Goal: Task Accomplishment & Management: Complete application form

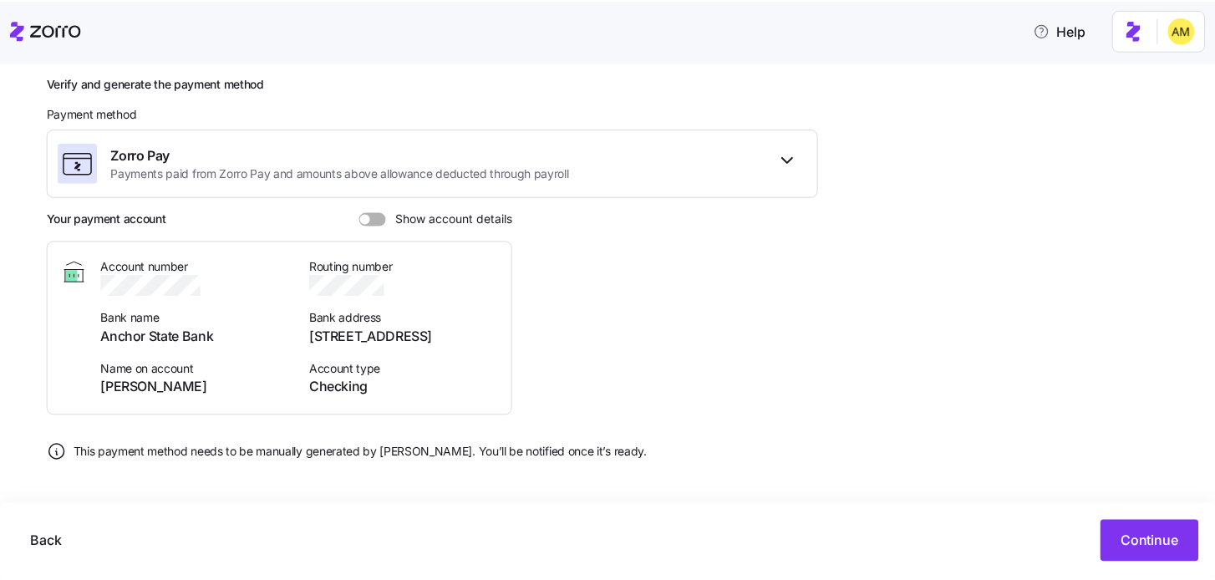
scroll to position [221, 0]
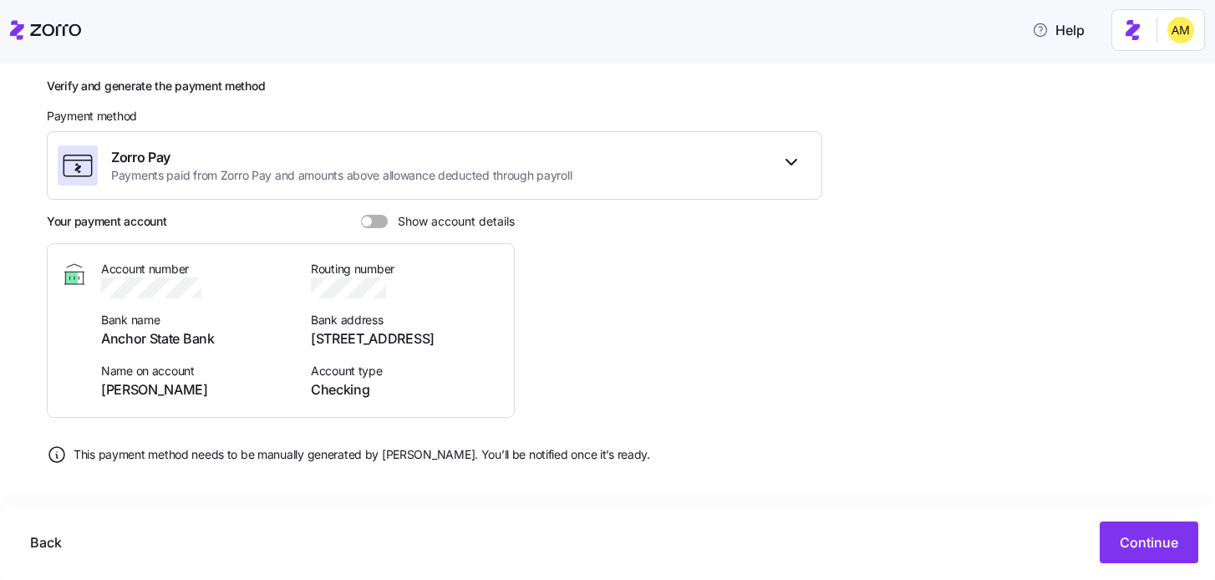
click at [372, 222] on span at bounding box center [380, 221] width 17 height 13
click at [361, 215] on input "Show account details" at bounding box center [361, 215] width 0 height 0
click at [1151, 547] on span "Continue" at bounding box center [1149, 542] width 58 height 20
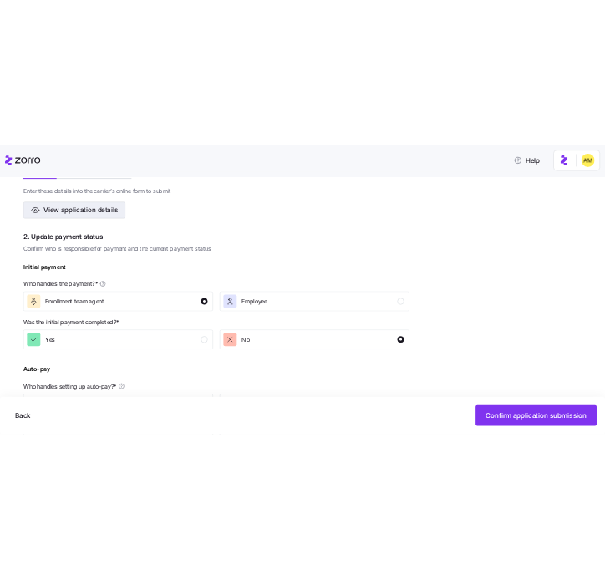
scroll to position [366, 0]
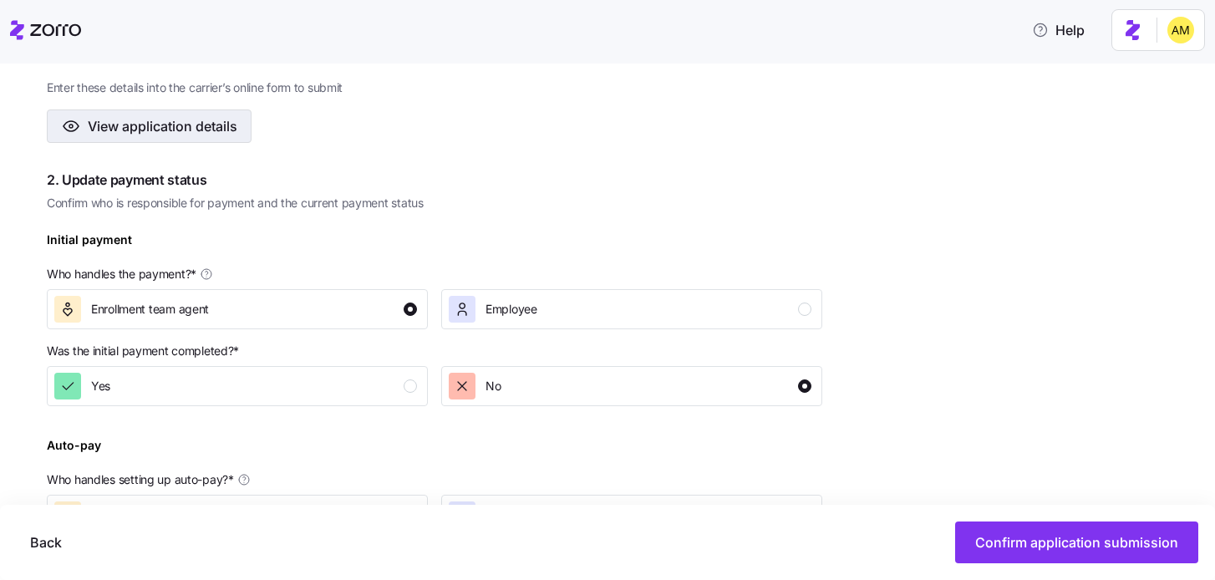
click at [194, 125] on span "View application details" at bounding box center [163, 126] width 150 height 20
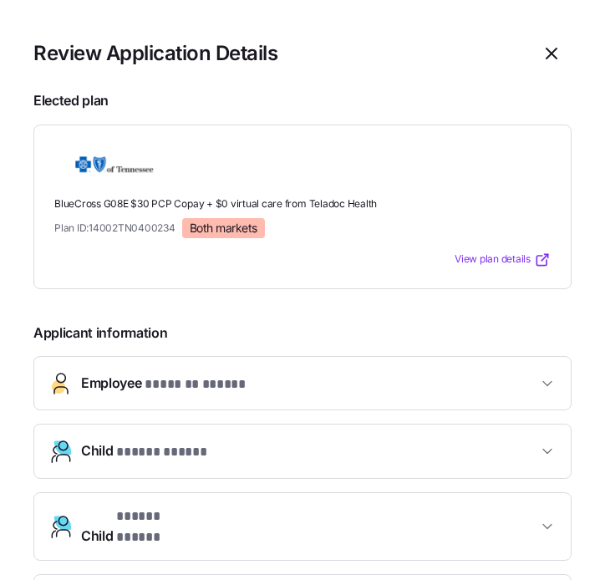
click at [233, 381] on span "* ******* ***** *" at bounding box center [196, 384] width 103 height 21
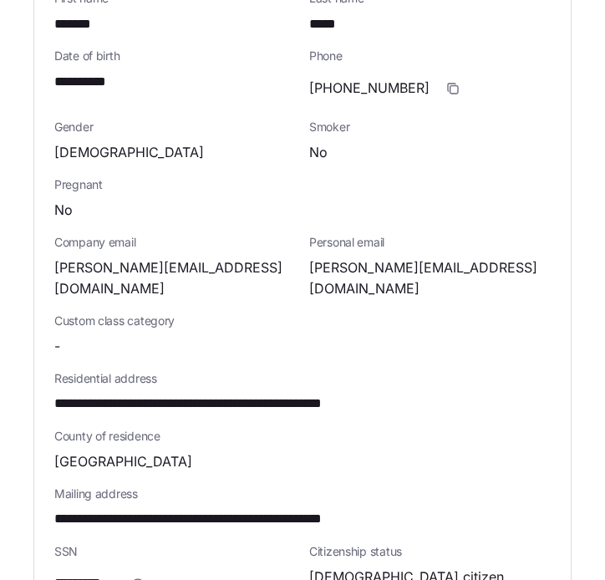
scroll to position [476, 0]
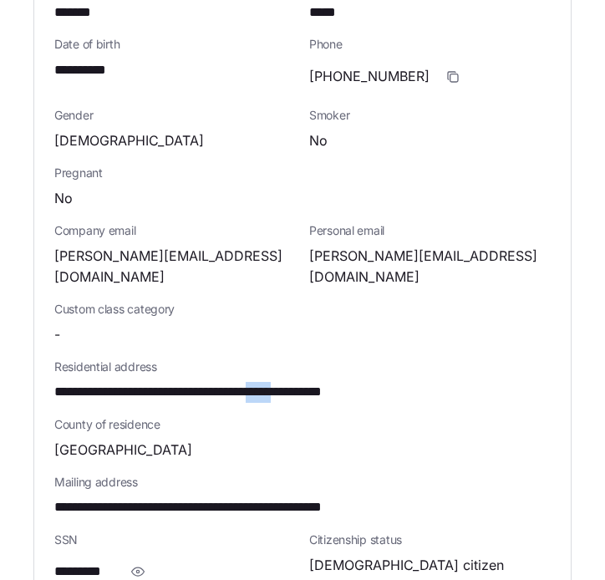
drag, startPoint x: 317, startPoint y: 372, endPoint x: 355, endPoint y: 373, distance: 38.5
click at [355, 382] on span "**********" at bounding box center [240, 392] width 372 height 21
copy span "*****"
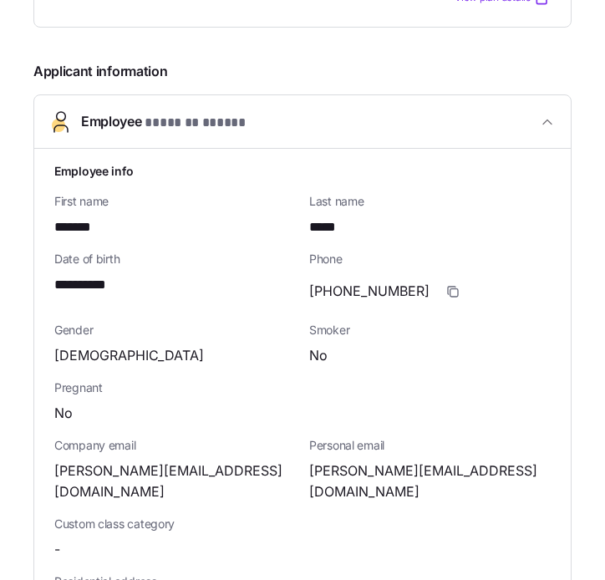
scroll to position [0, 0]
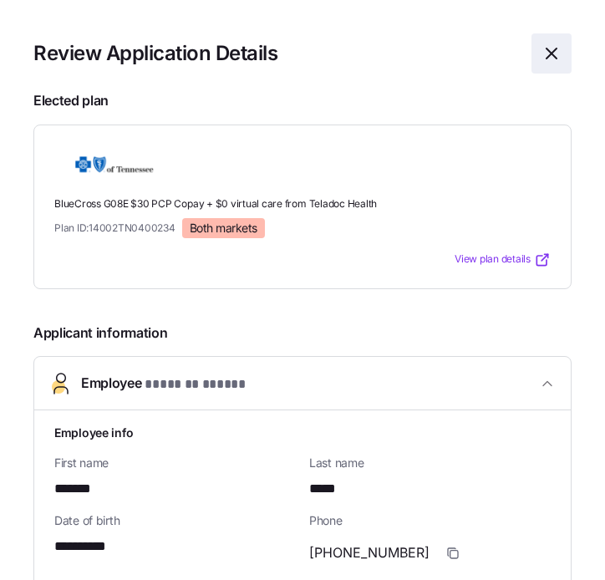
click at [549, 52] on icon "button" at bounding box center [551, 53] width 10 height 10
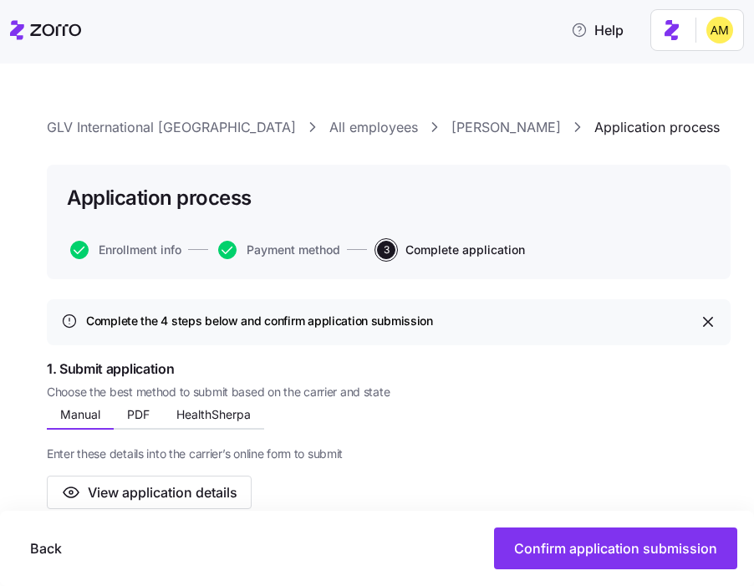
click at [451, 136] on link "Malcolm Dyson" at bounding box center [505, 127] width 109 height 21
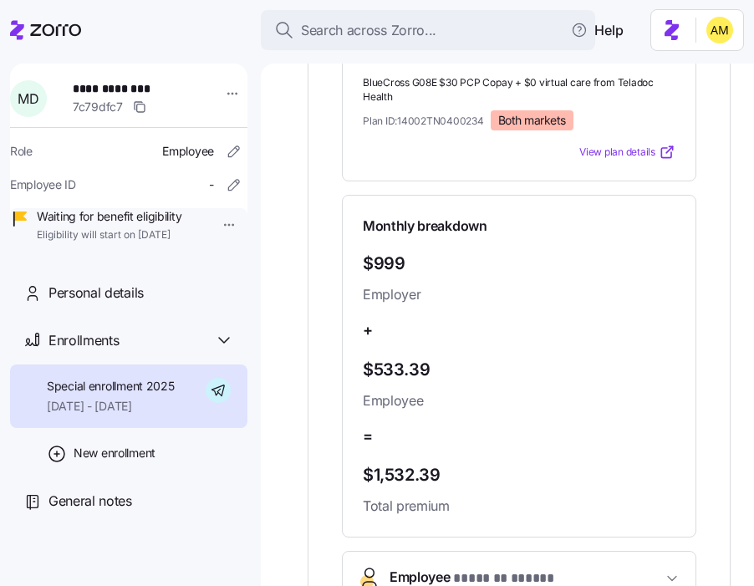
scroll to position [74, 0]
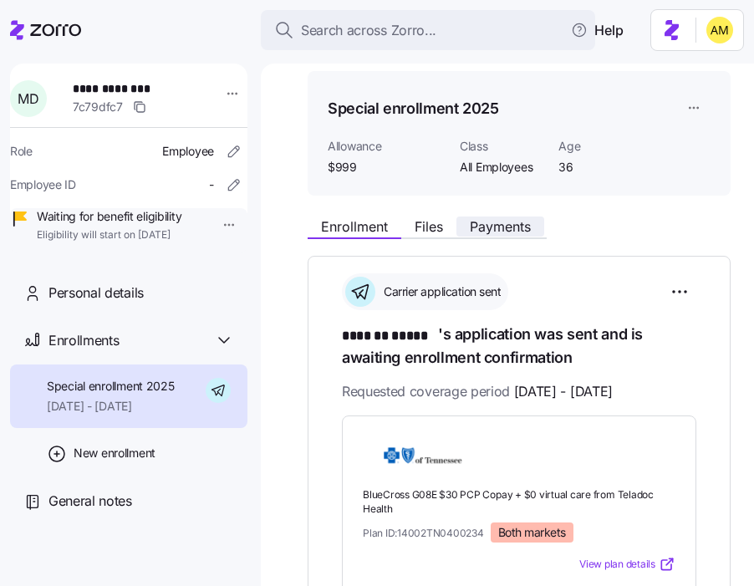
click at [498, 220] on span "Payments" at bounding box center [500, 226] width 61 height 13
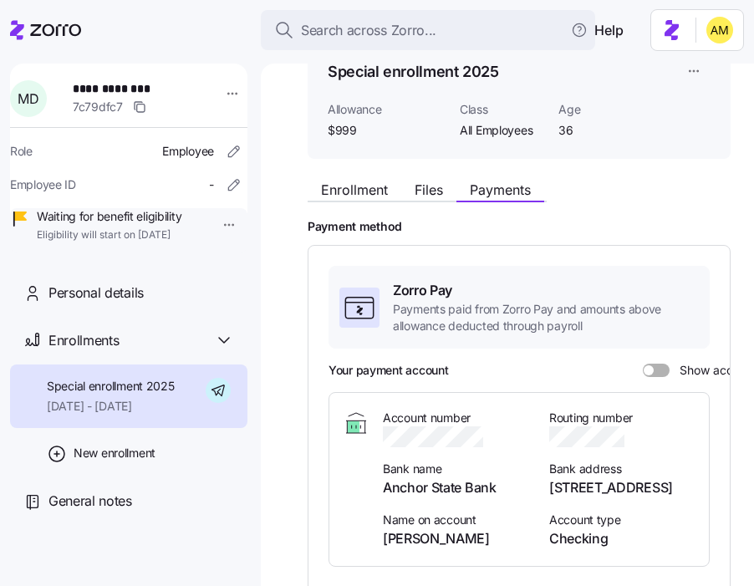
scroll to position [214, 0]
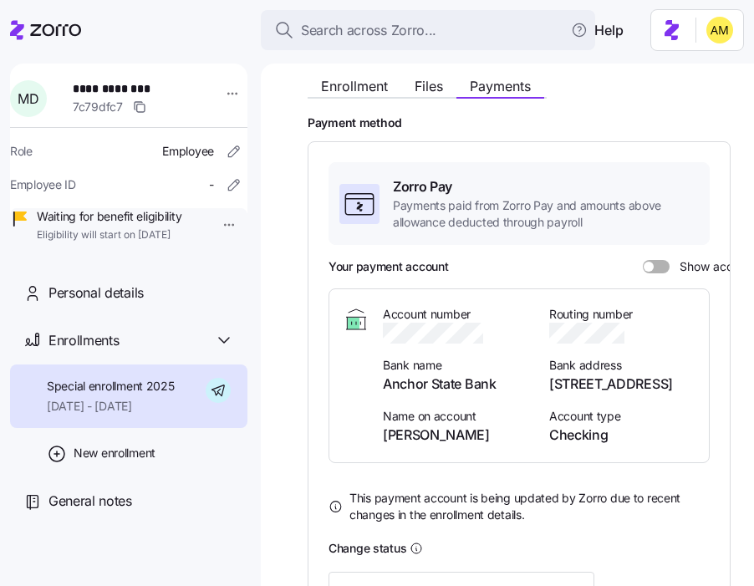
click at [656, 260] on span at bounding box center [661, 266] width 17 height 13
click at [642, 260] on input "Show account details" at bounding box center [642, 260] width 0 height 0
click at [501, 325] on icon "button" at bounding box center [498, 333] width 17 height 17
click at [633, 325] on icon "button" at bounding box center [634, 333] width 17 height 17
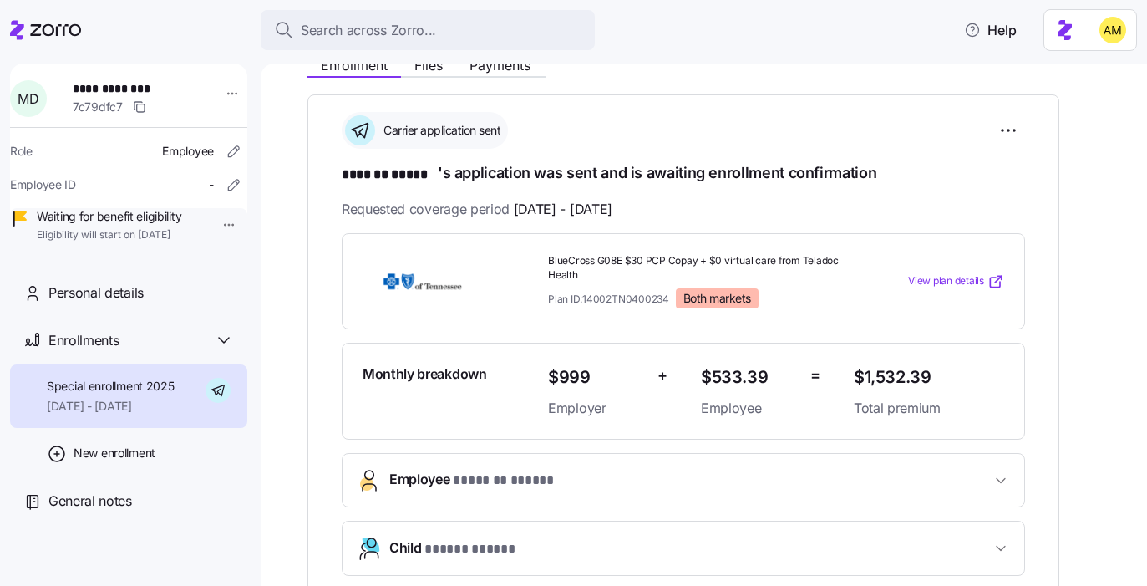
scroll to position [665, 0]
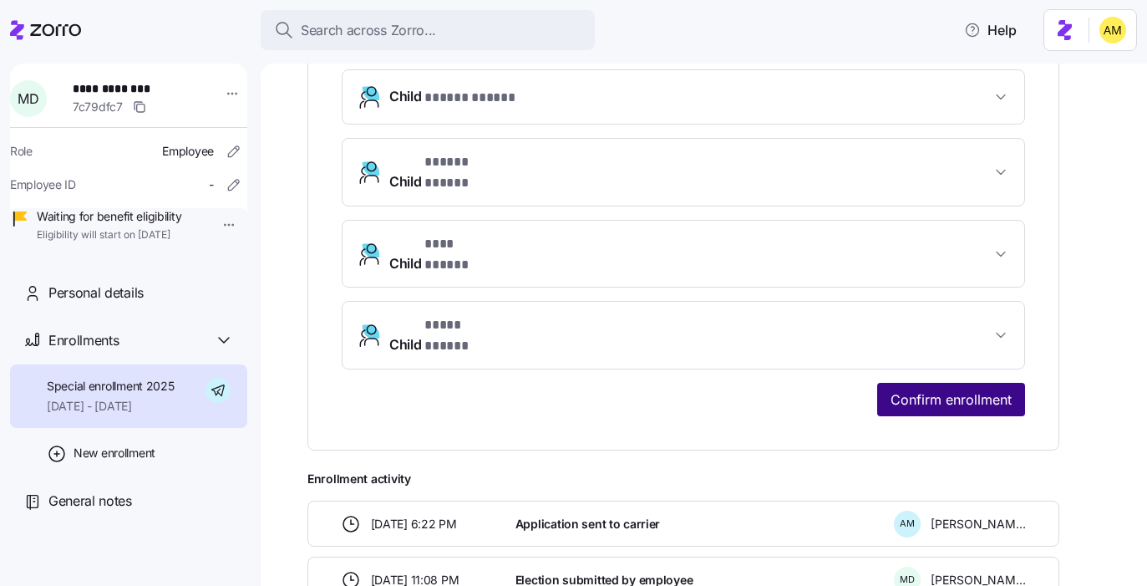
click at [952, 389] on span "Confirm enrollment" at bounding box center [951, 399] width 121 height 20
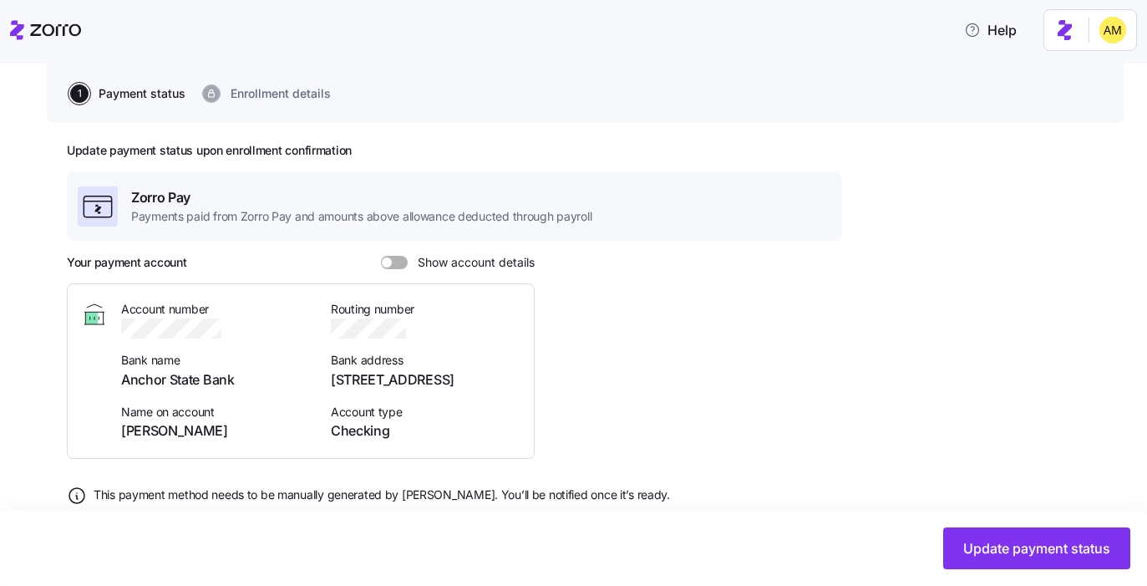
scroll to position [165, 0]
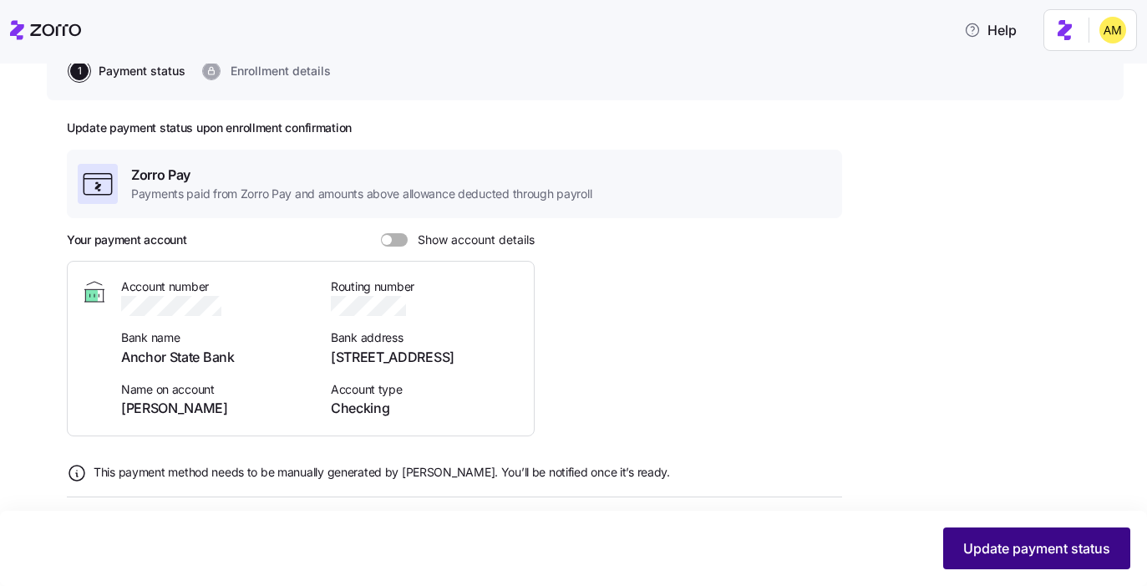
click at [958, 530] on button "Update payment status" at bounding box center [1036, 548] width 187 height 42
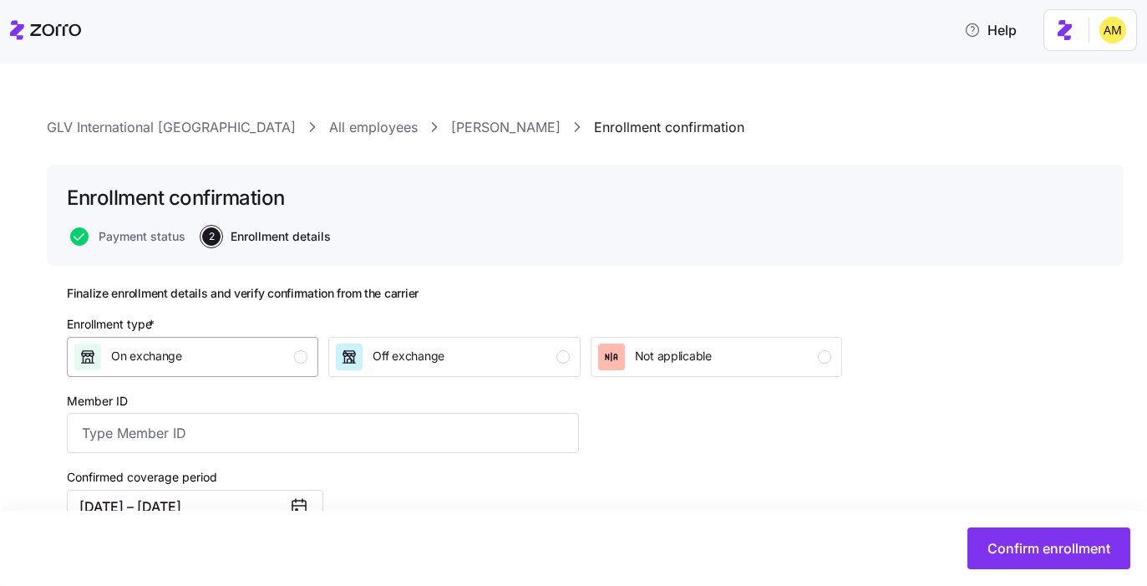
click at [300, 366] on div "On exchange" at bounding box center [190, 356] width 233 height 27
click at [451, 130] on link "Malcolm Dyson" at bounding box center [505, 127] width 109 height 21
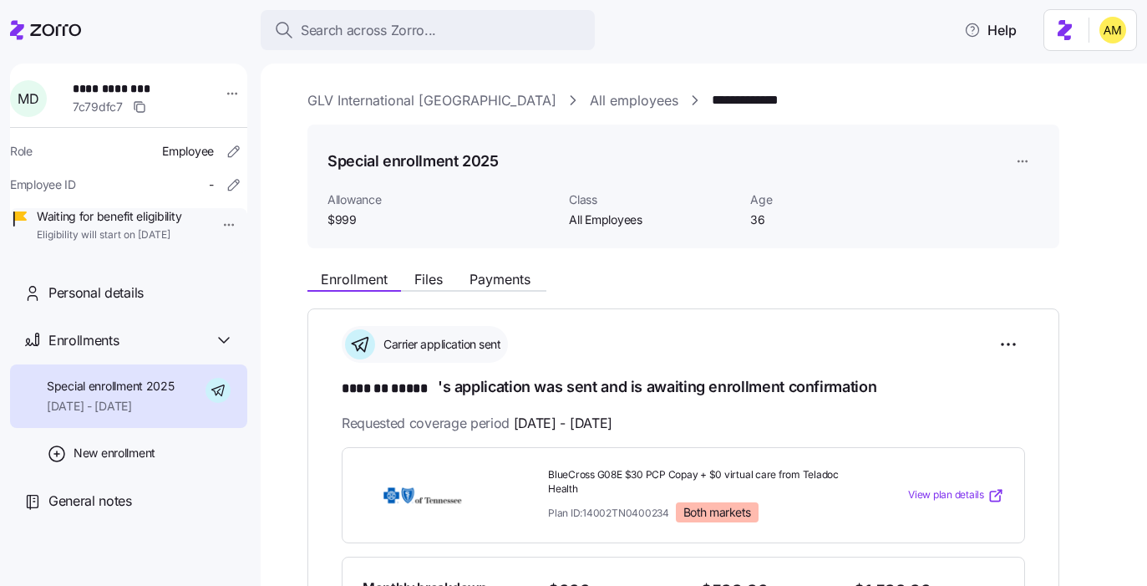
click at [513, 281] on span "Payments" at bounding box center [500, 278] width 61 height 13
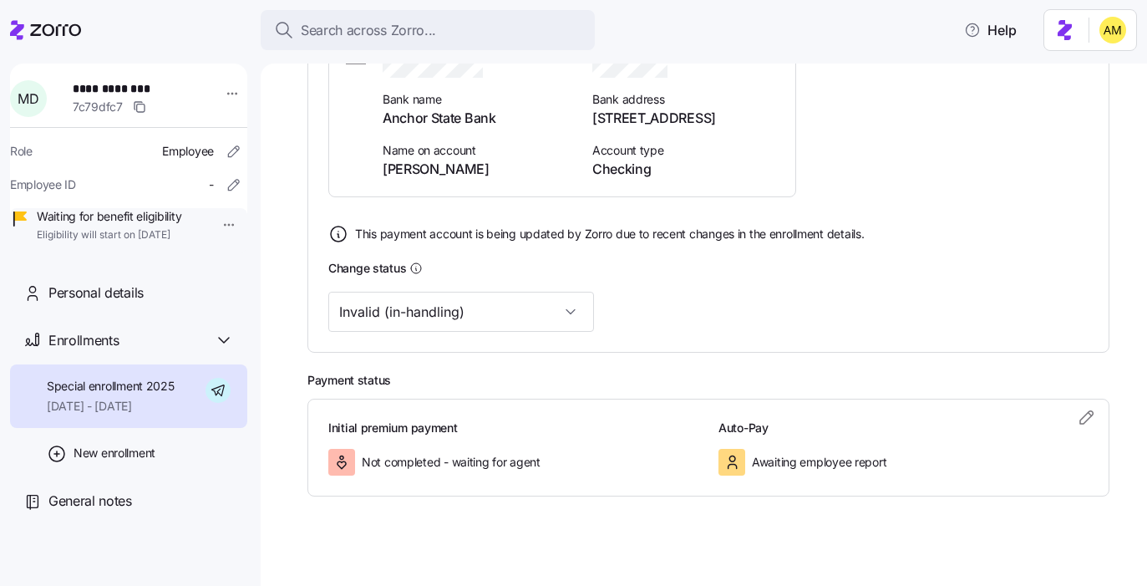
scroll to position [455, 0]
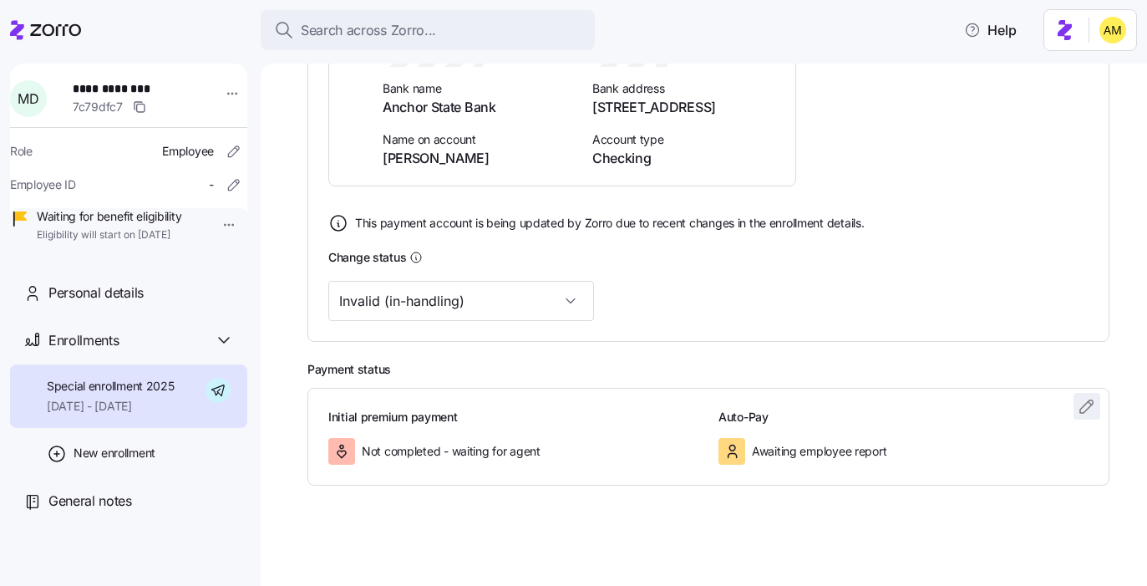
click at [1084, 404] on icon "button" at bounding box center [1087, 406] width 20 height 20
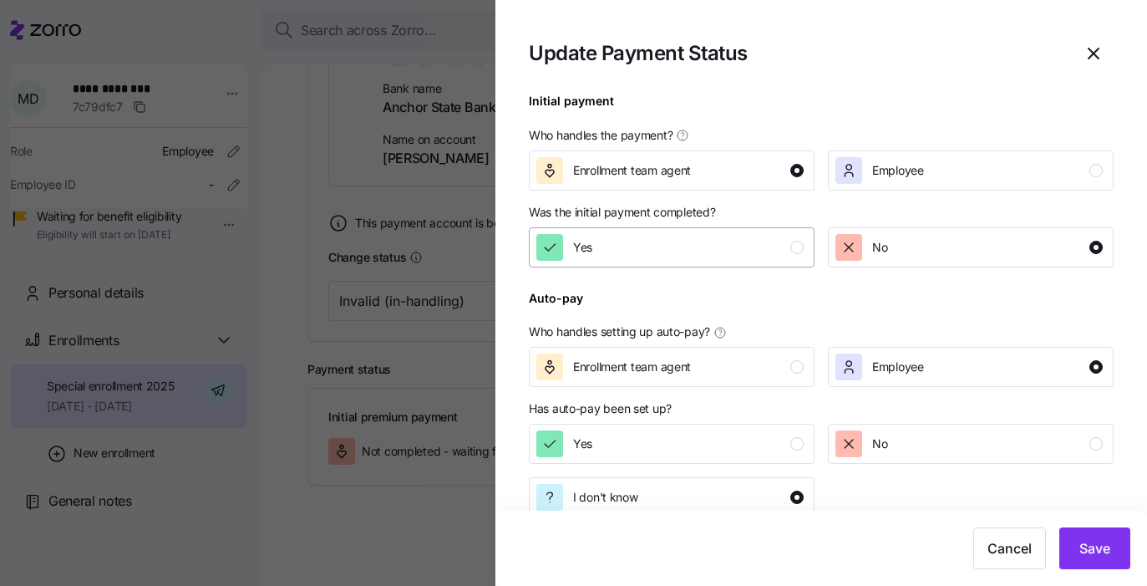
click at [747, 252] on div "Yes" at bounding box center [669, 247] width 267 height 27
click at [885, 245] on span "No" at bounding box center [879, 247] width 15 height 17
click at [1095, 544] on span "Save" at bounding box center [1094, 548] width 31 height 20
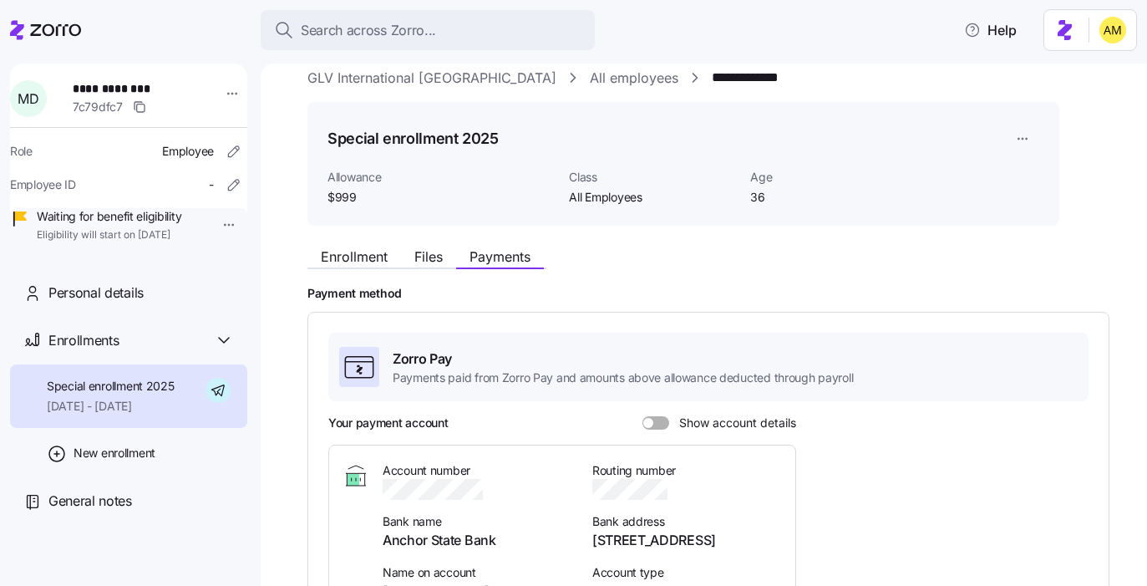
scroll to position [0, 0]
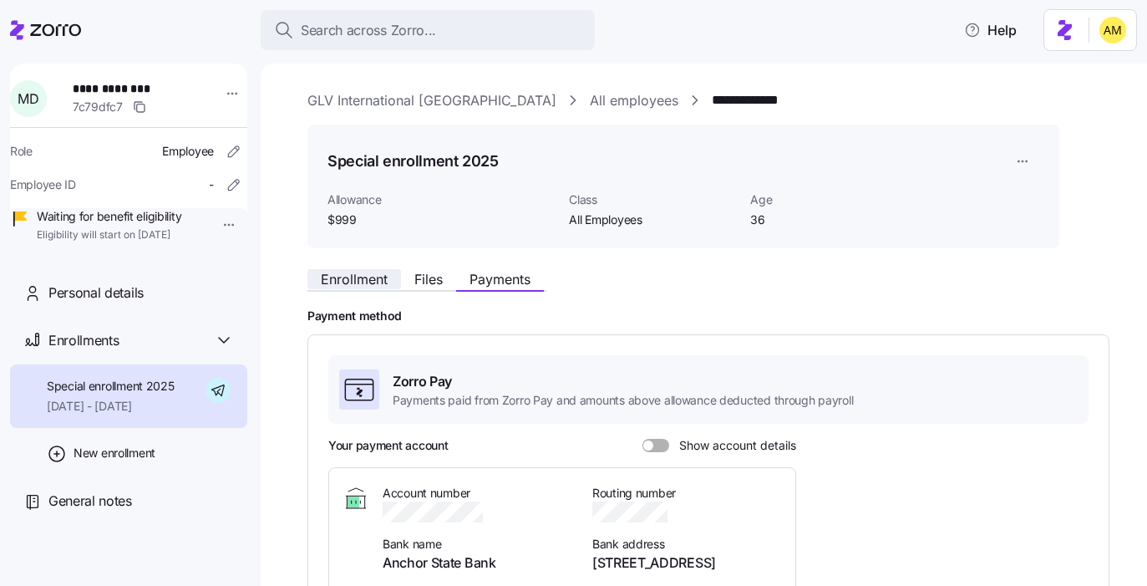
click at [370, 277] on span "Enrollment" at bounding box center [354, 278] width 67 height 13
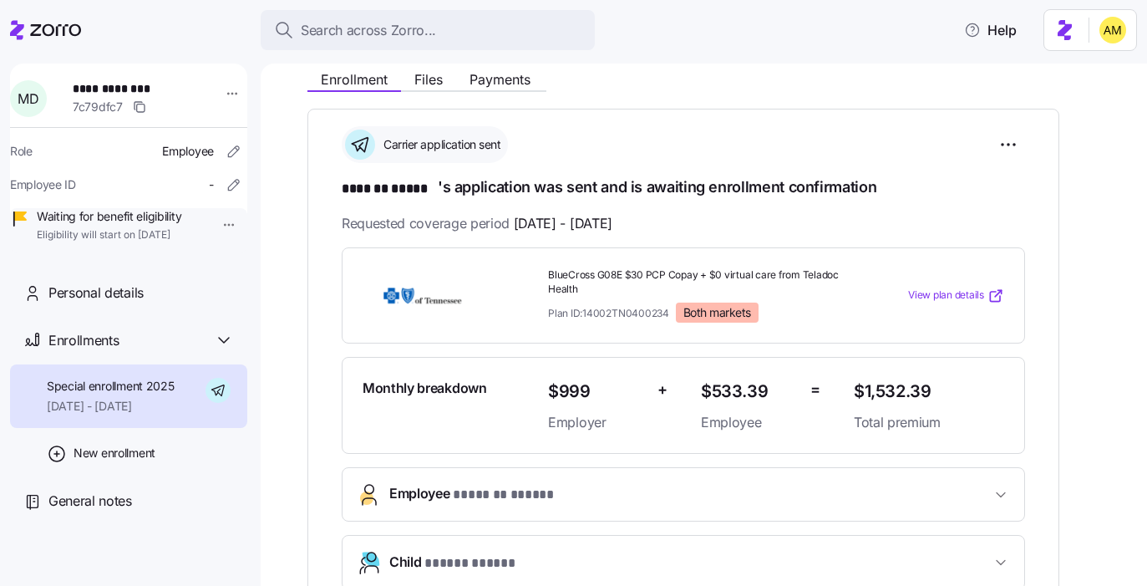
scroll to position [205, 0]
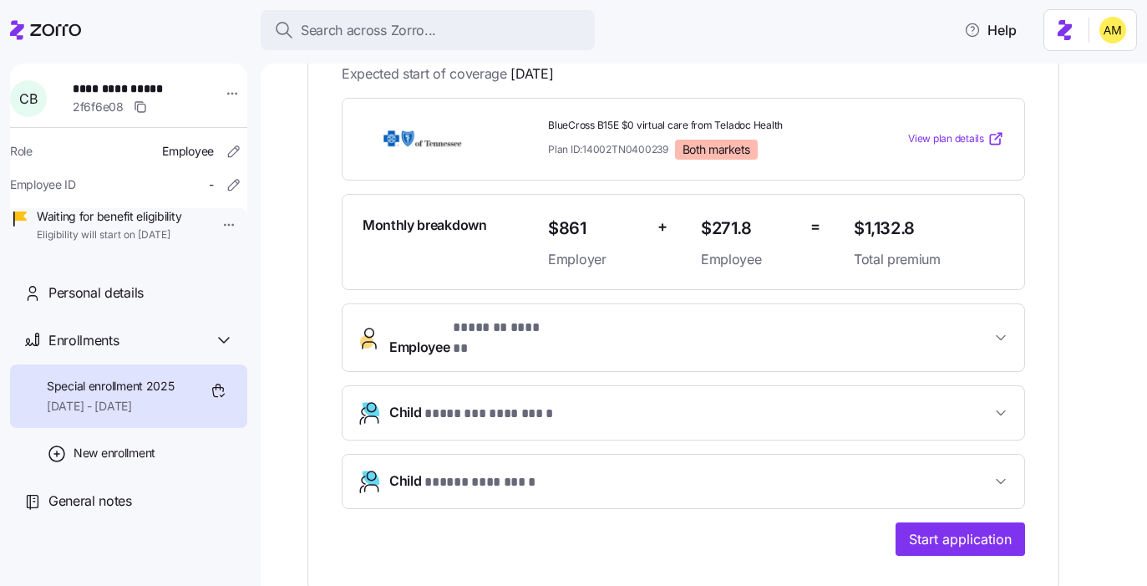
scroll to position [348, 0]
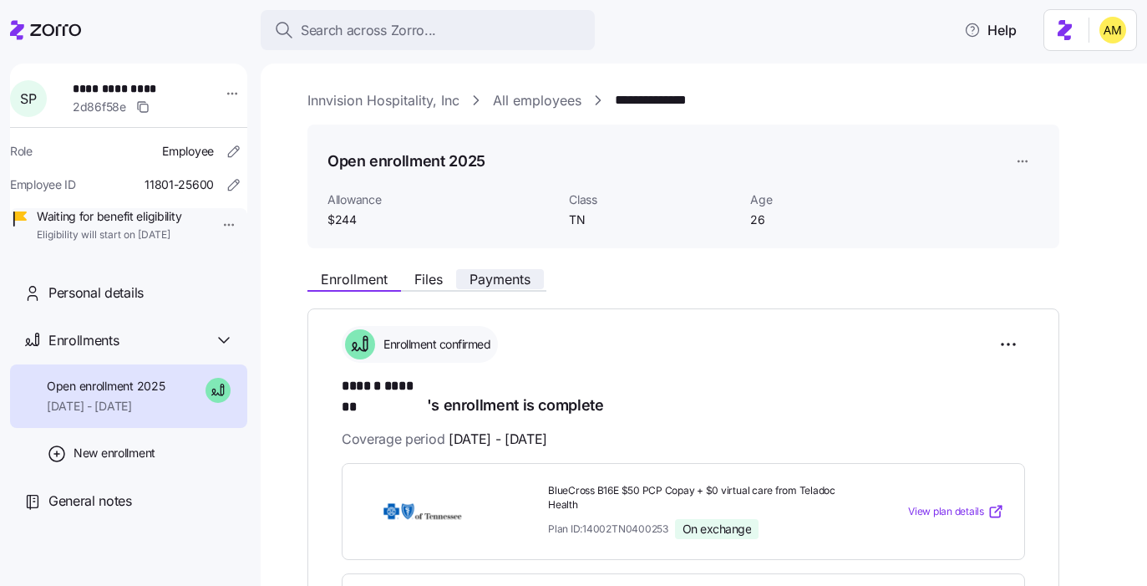
click at [495, 283] on span "Payments" at bounding box center [500, 278] width 61 height 13
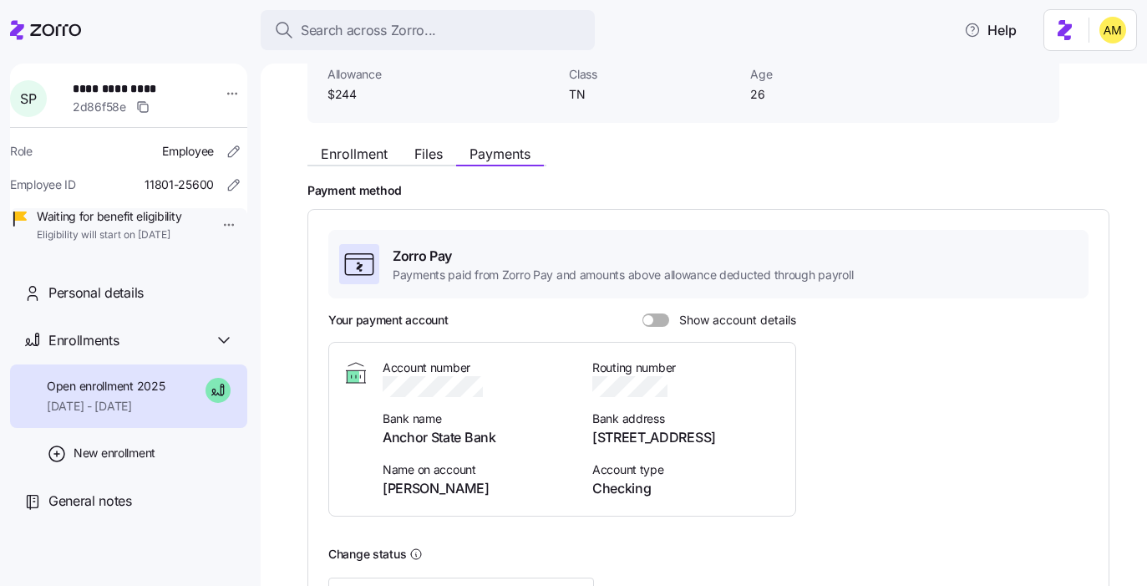
scroll to position [126, 0]
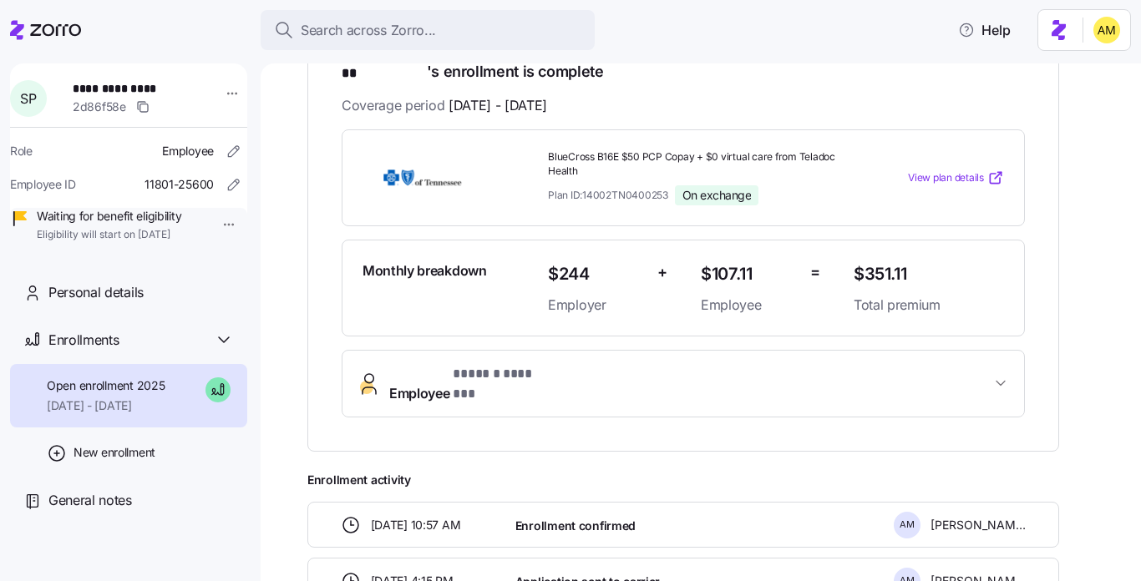
scroll to position [336, 0]
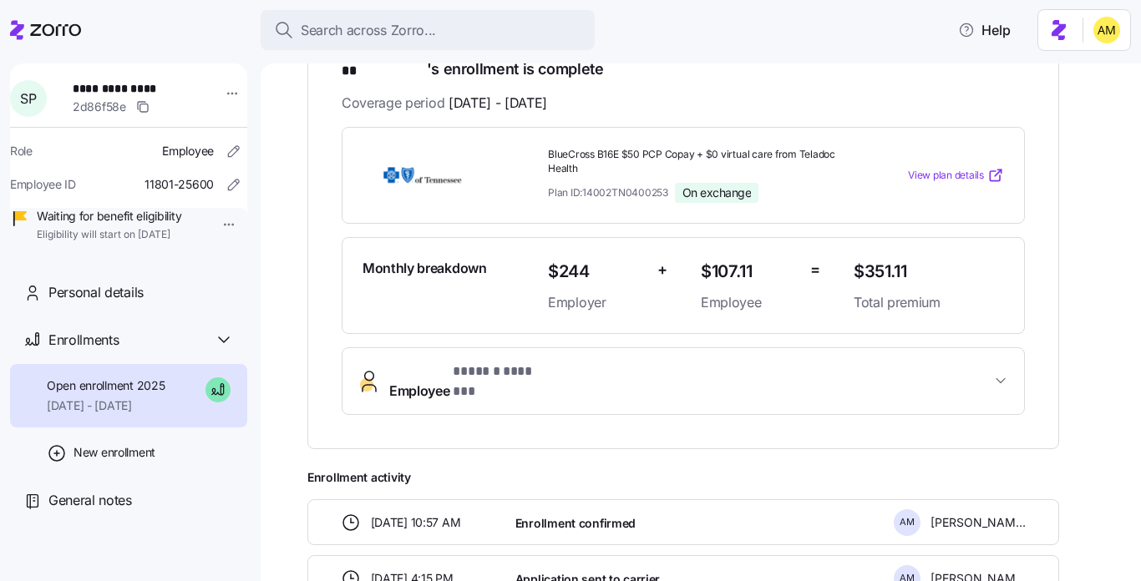
click at [543, 362] on span "* ****** ******* *" at bounding box center [499, 372] width 92 height 21
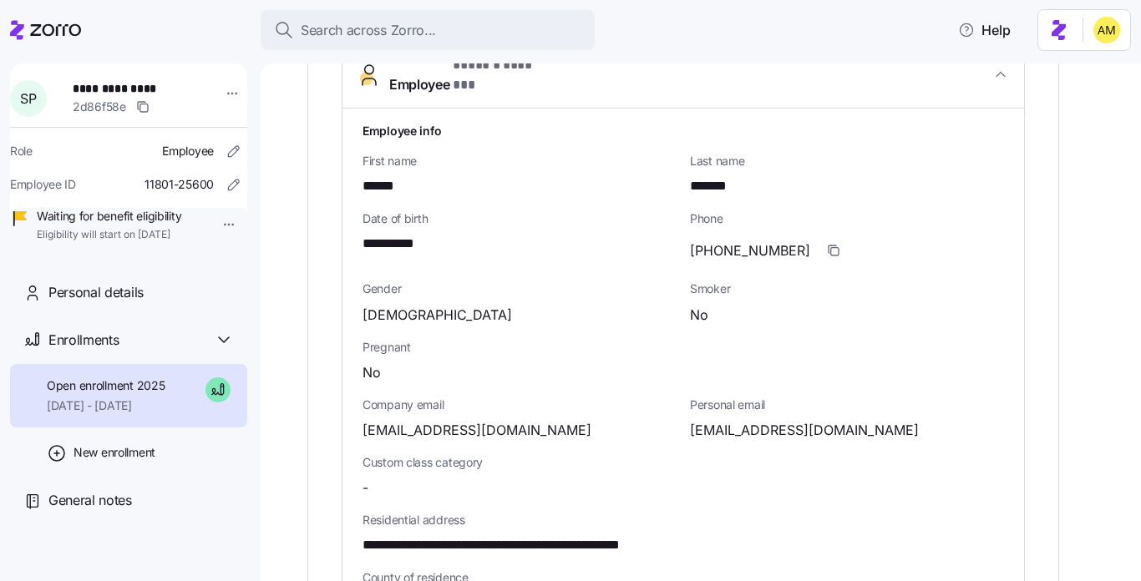
scroll to position [653, 0]
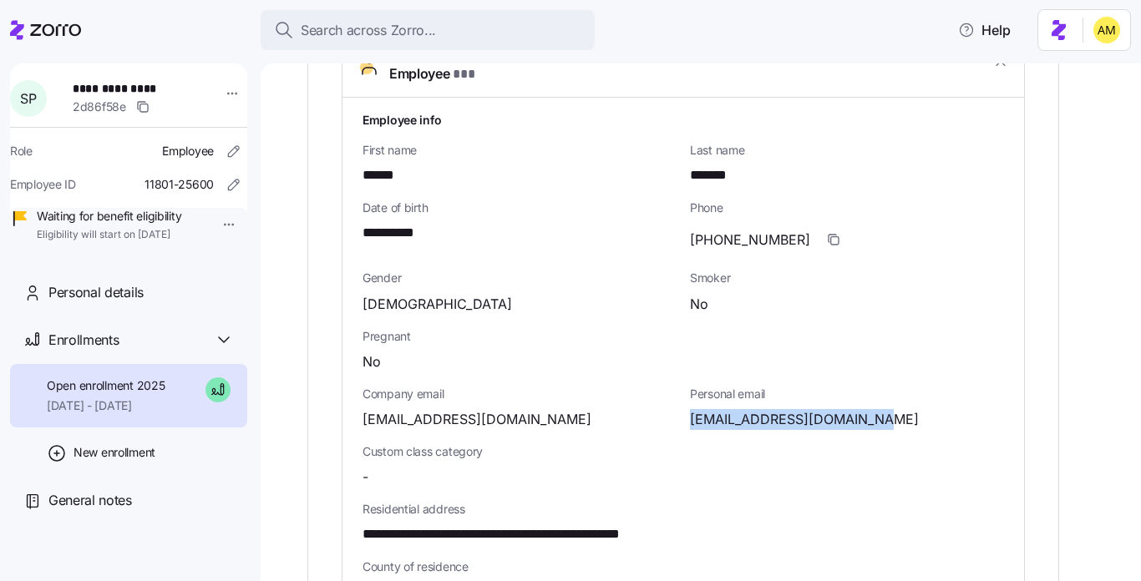
drag, startPoint x: 863, startPoint y: 390, endPoint x: 688, endPoint y: 393, distance: 175.5
click at [688, 393] on div "Personal email slaterprather15@gmail.com" at bounding box center [847, 408] width 328 height 58
copy span "slaterprather15@gmail.com"
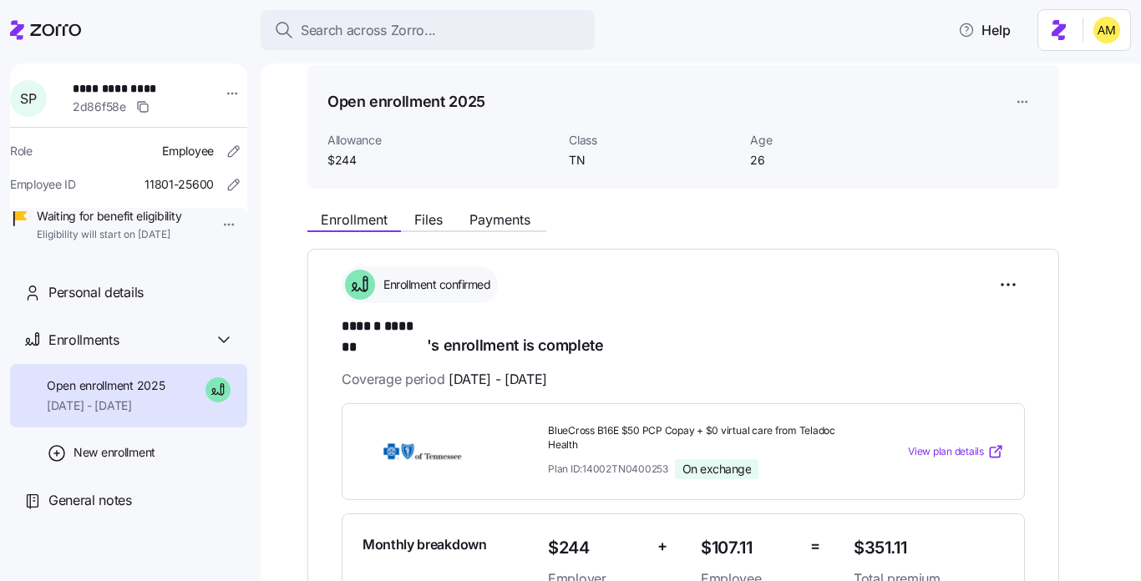
scroll to position [0, 0]
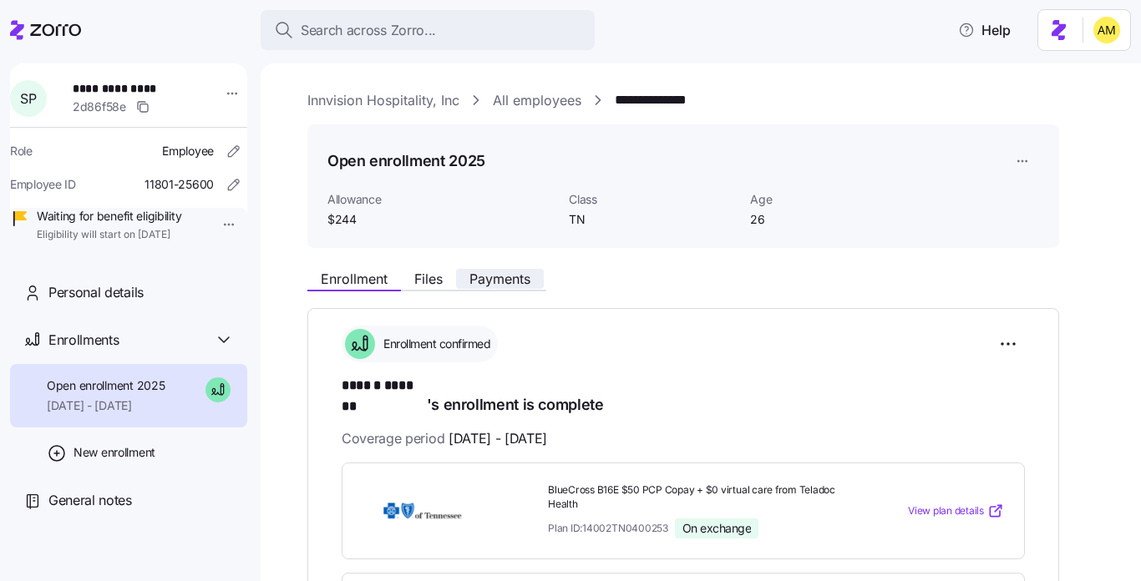
click at [491, 278] on span "Payments" at bounding box center [500, 278] width 61 height 13
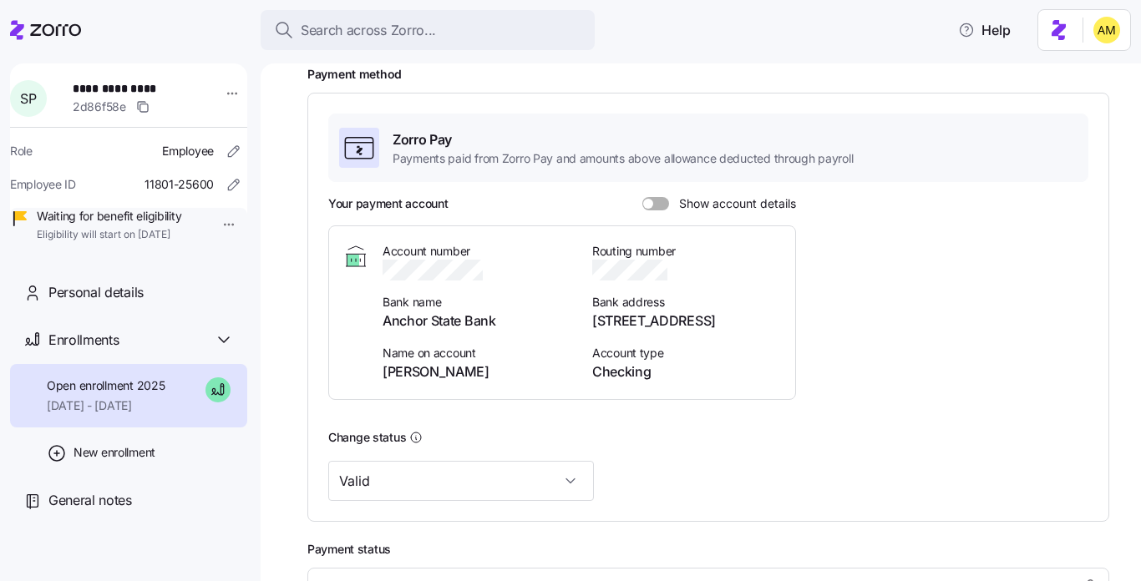
scroll to position [426, 0]
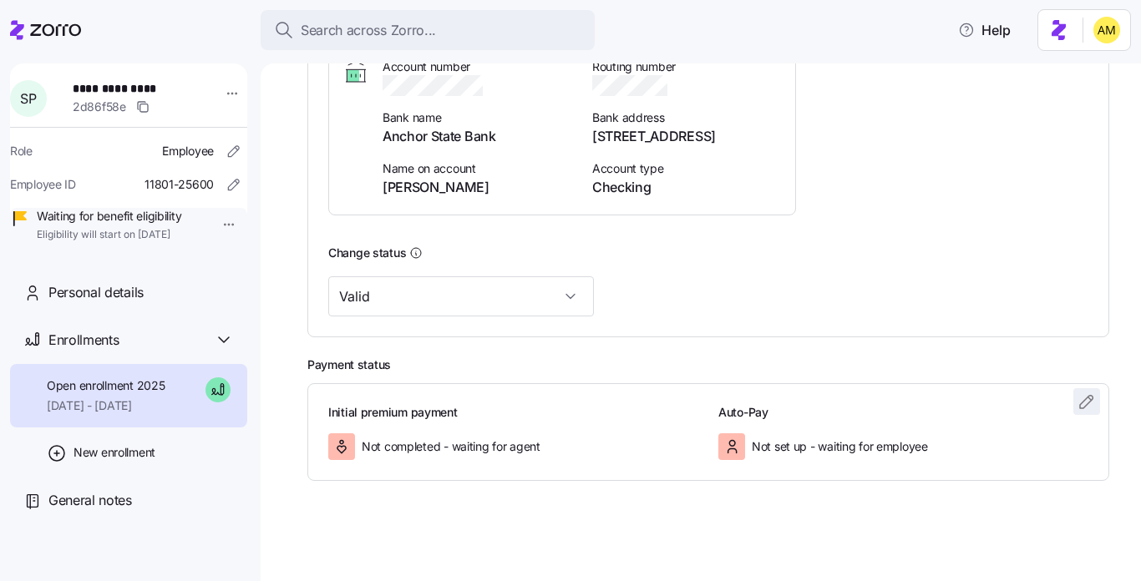
click at [1092, 401] on icon "button" at bounding box center [1087, 402] width 20 height 20
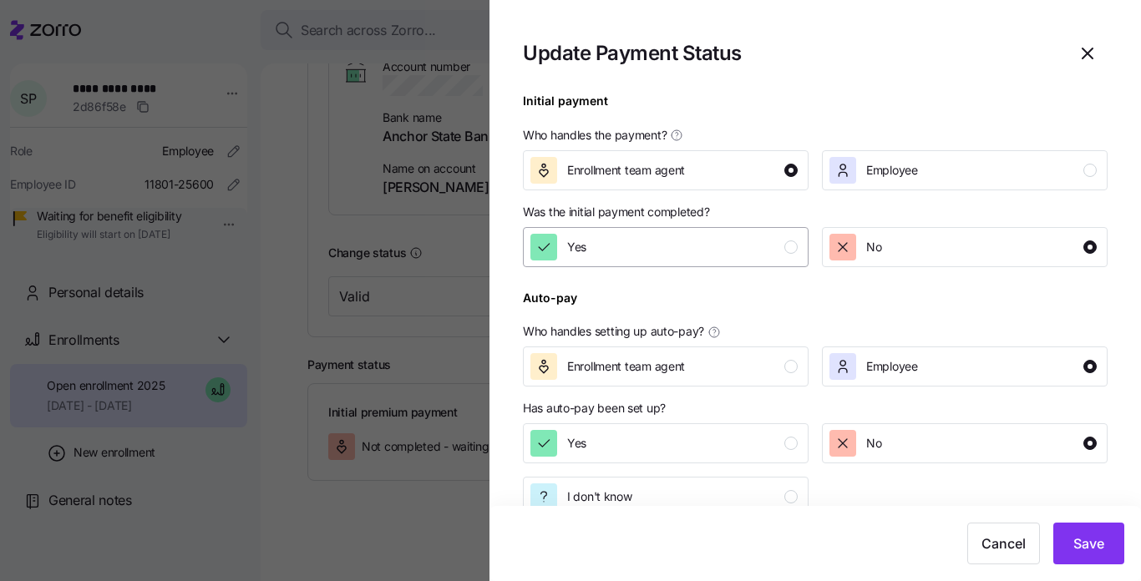
click at [755, 242] on div "Yes" at bounding box center [664, 247] width 267 height 27
click at [1090, 543] on span "Save" at bounding box center [1089, 544] width 31 height 20
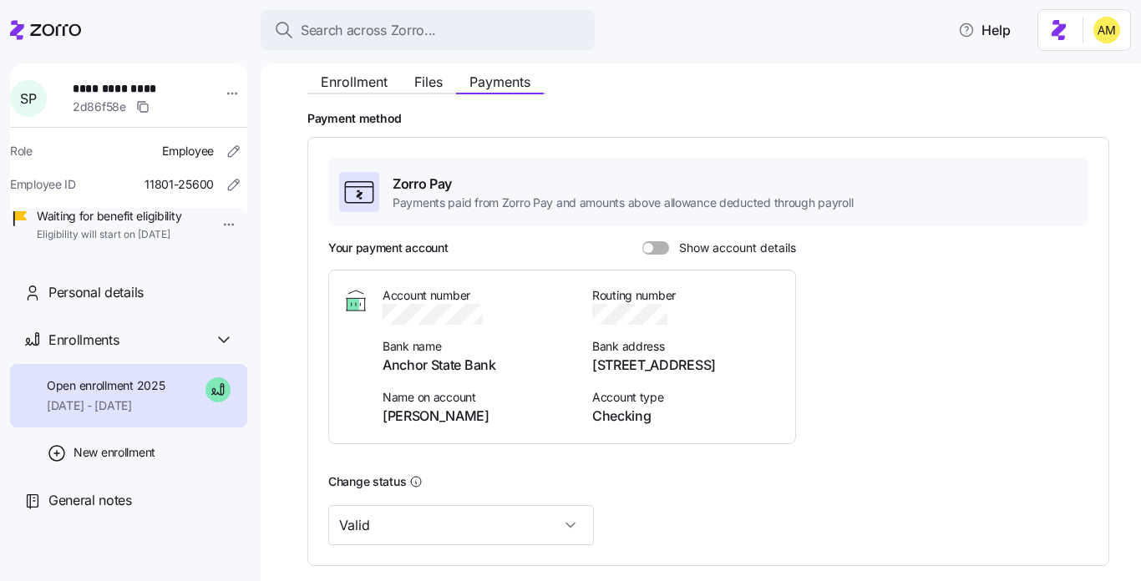
scroll to position [199, 0]
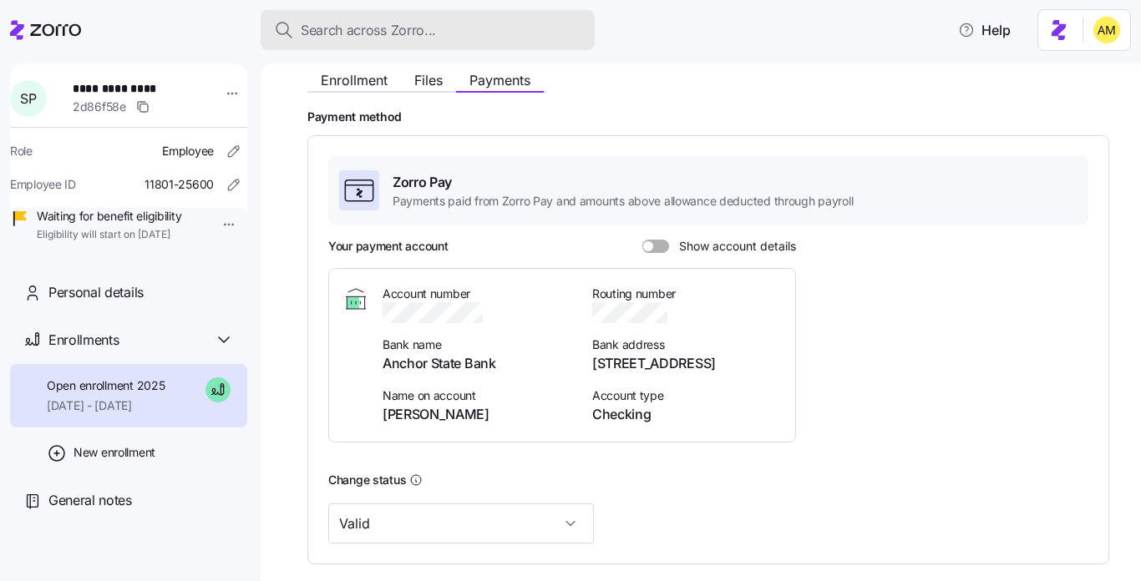
click at [343, 28] on span "Search across Zorro..." at bounding box center [368, 30] width 135 height 21
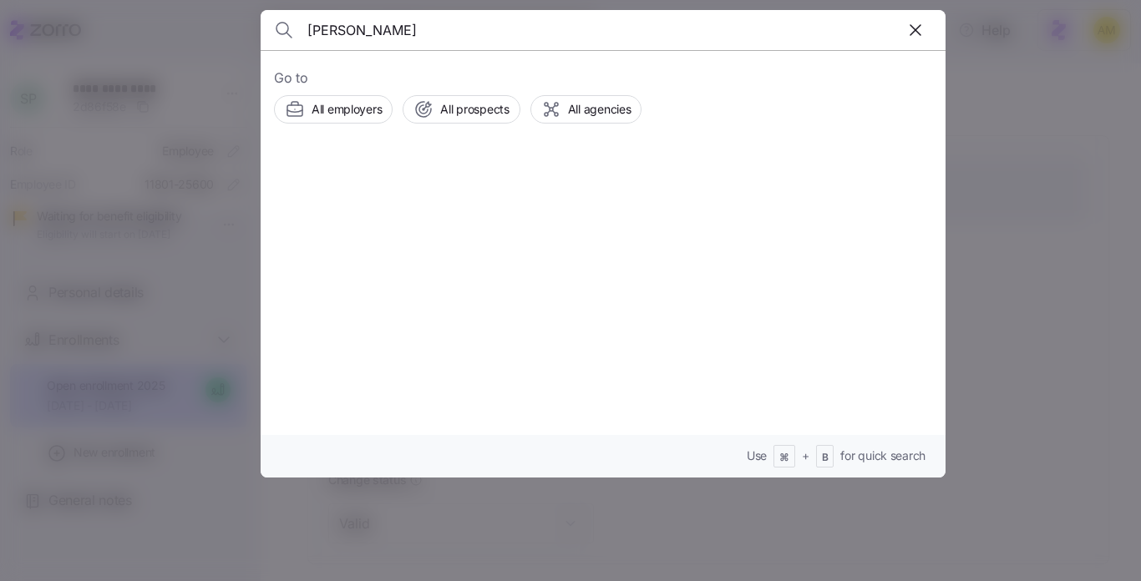
type input "MALCOLM DYSON"
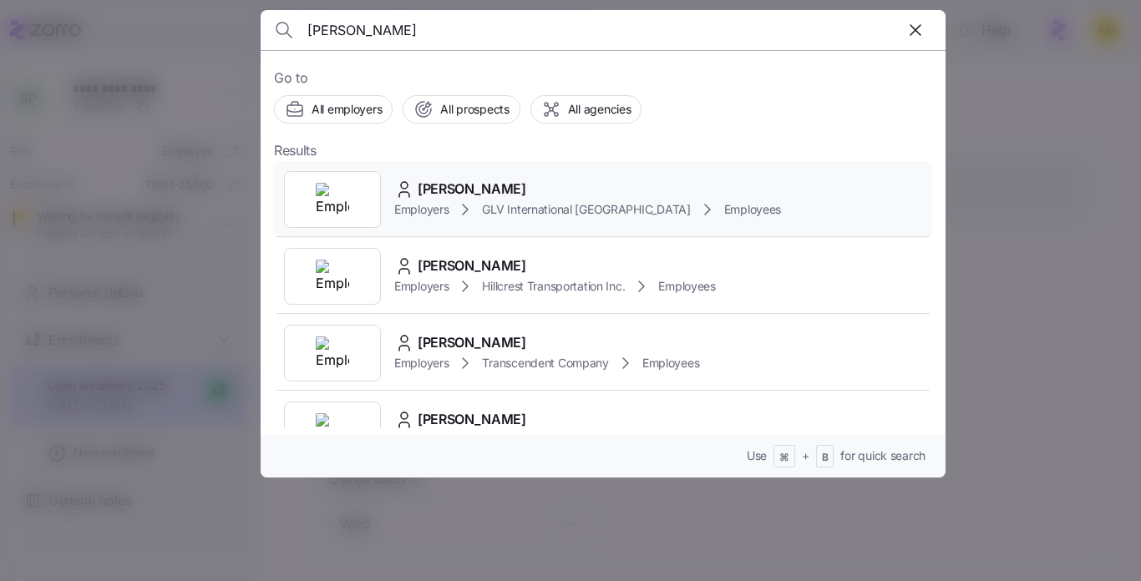
click at [469, 186] on span "Malcolm Dyson" at bounding box center [472, 189] width 109 height 21
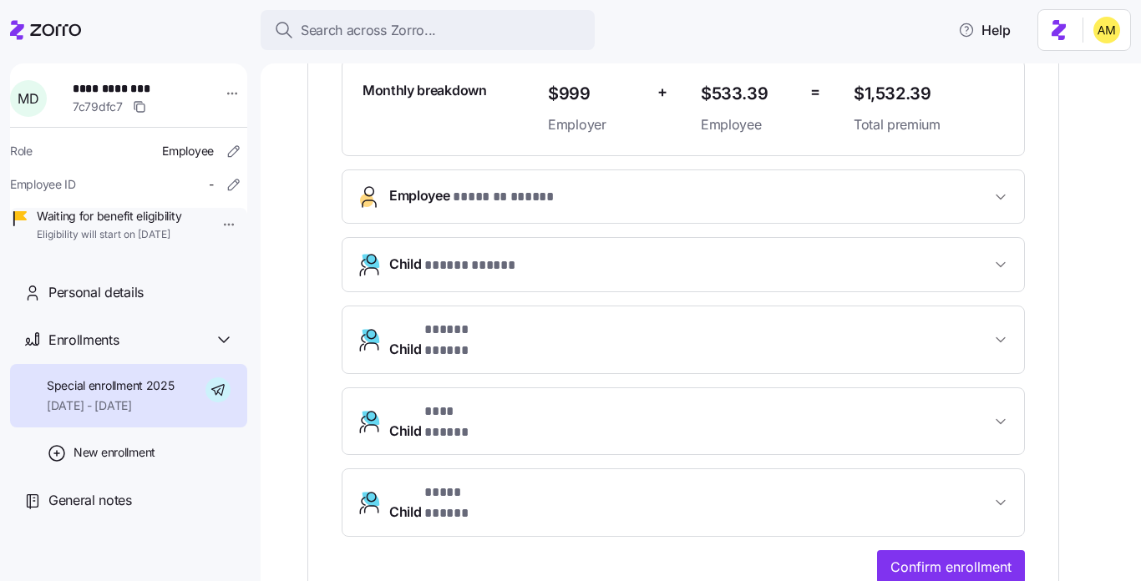
scroll to position [504, 0]
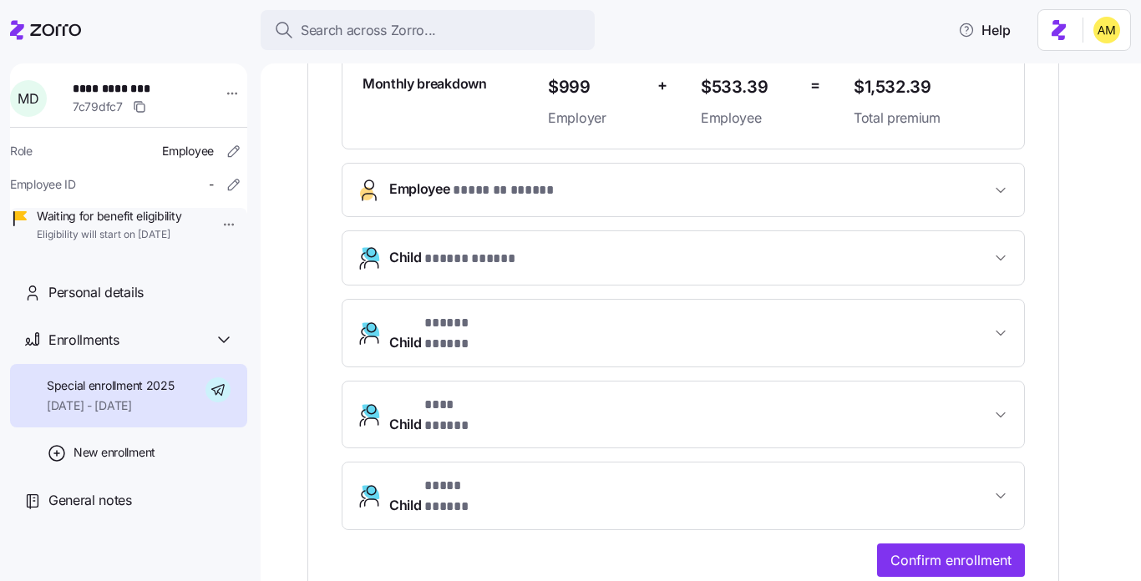
click at [538, 183] on span "* ******* ***** *" at bounding box center [504, 190] width 103 height 21
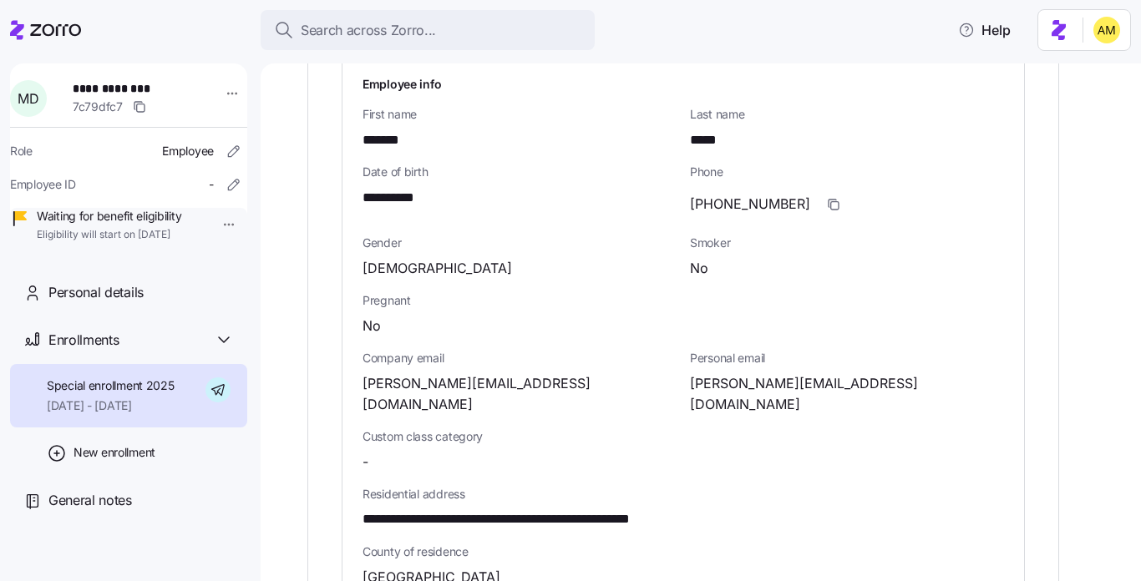
scroll to position [657, 0]
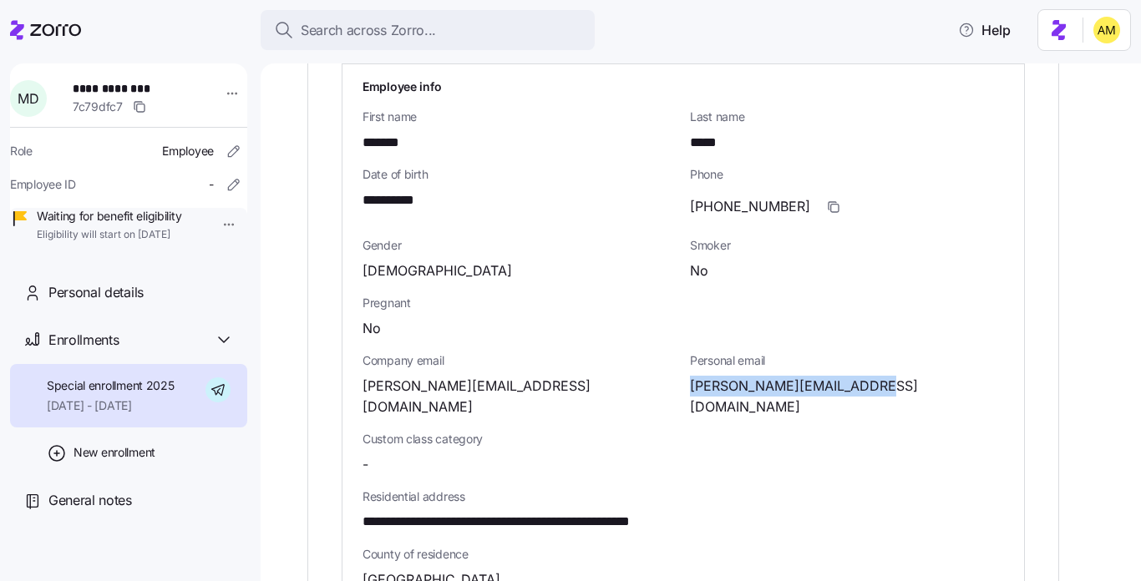
drag, startPoint x: 881, startPoint y: 385, endPoint x: 687, endPoint y: 389, distance: 193.9
click at [687, 389] on div "Personal email malcolm.dyson89@gmail.com" at bounding box center [847, 385] width 328 height 79
copy span "malcolm.dyson89@gmail.com"
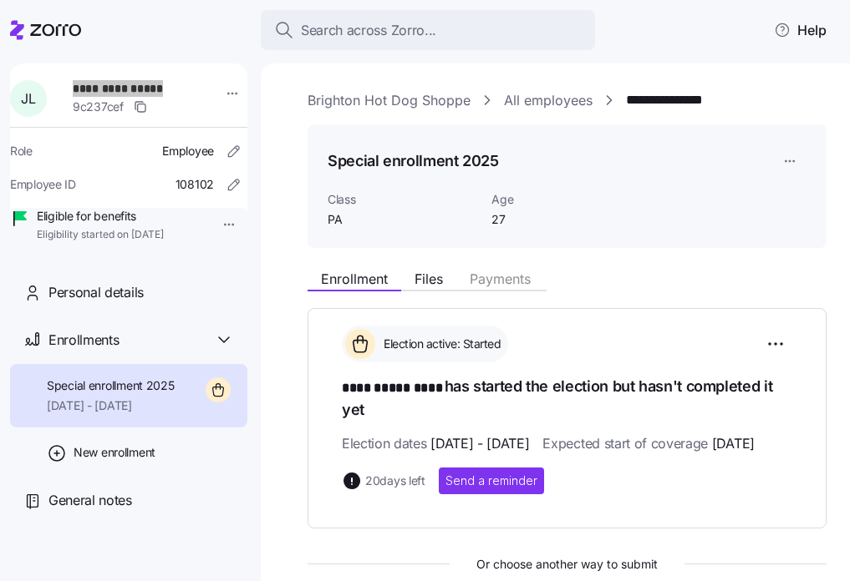
scroll to position [208, 0]
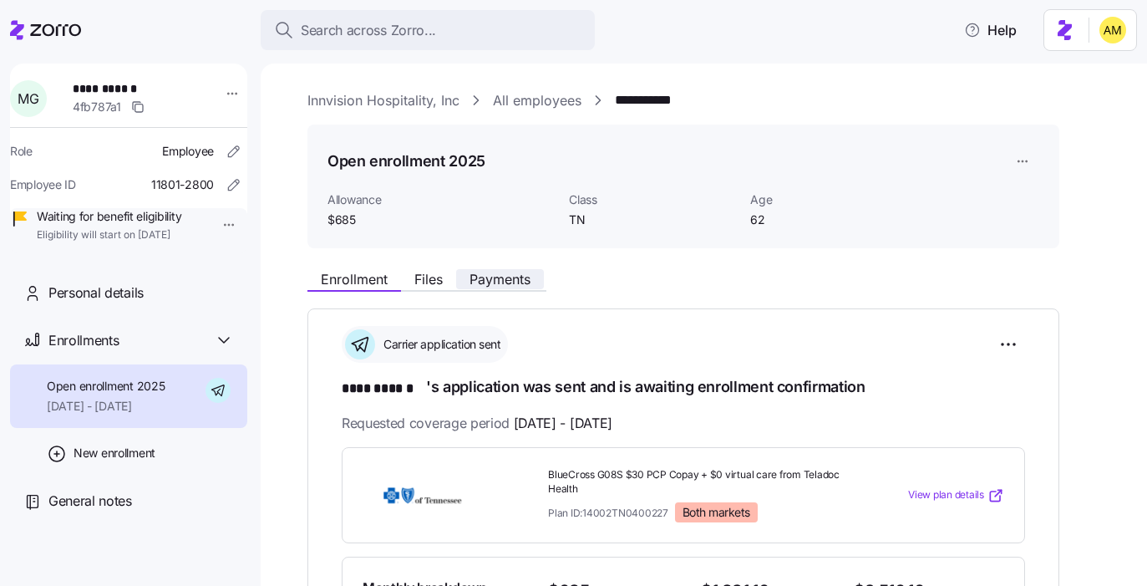
click at [497, 282] on span "Payments" at bounding box center [500, 278] width 61 height 13
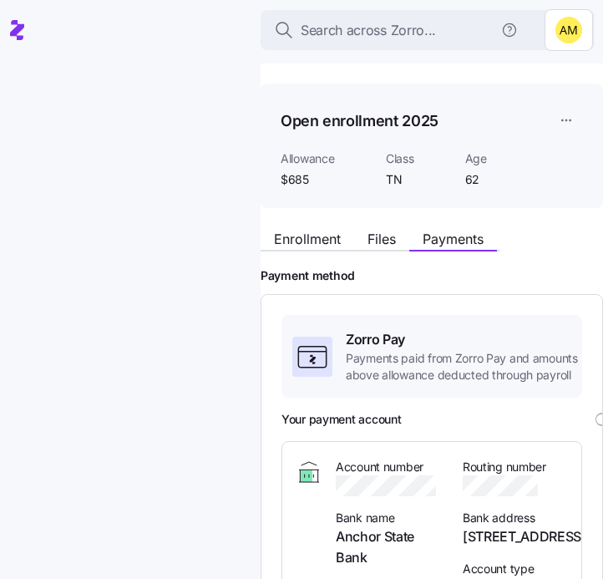
scroll to position [1, 0]
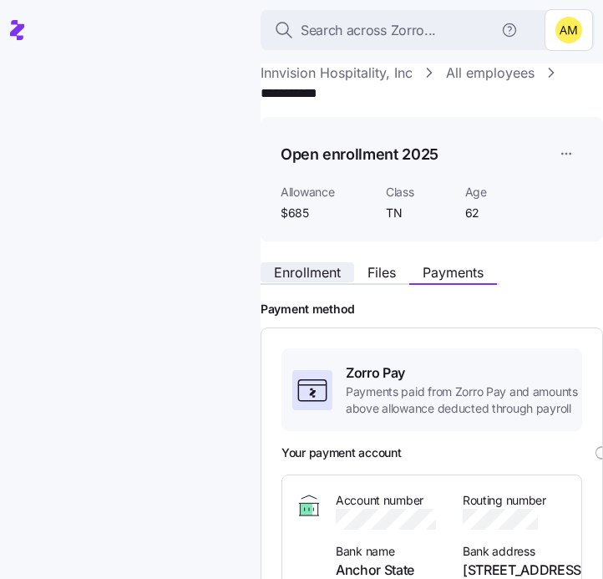
click at [313, 274] on span "Enrollment" at bounding box center [307, 272] width 67 height 13
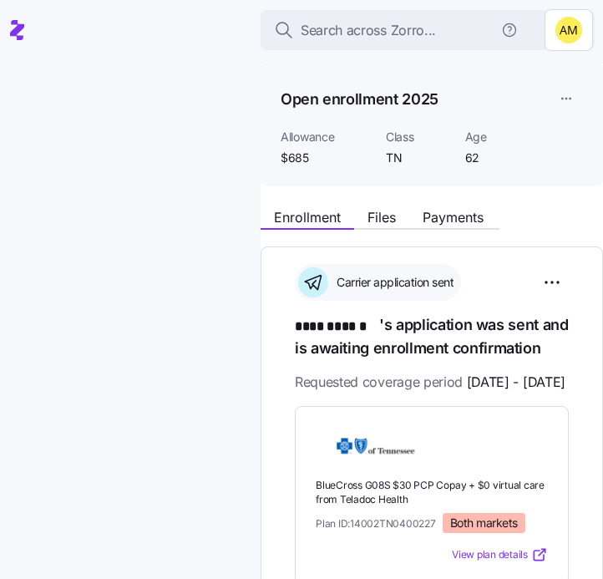
scroll to position [28, 0]
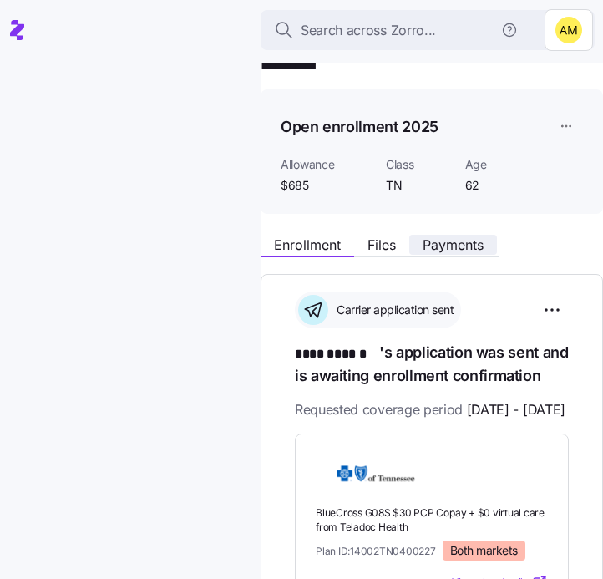
click at [445, 247] on span "Payments" at bounding box center [453, 244] width 61 height 13
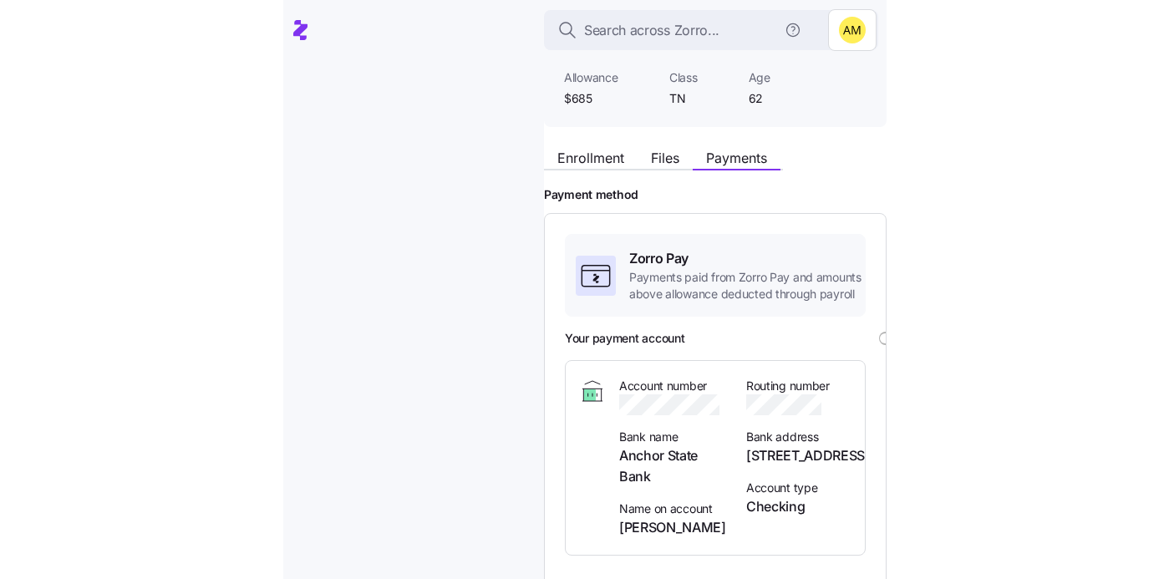
scroll to position [173, 0]
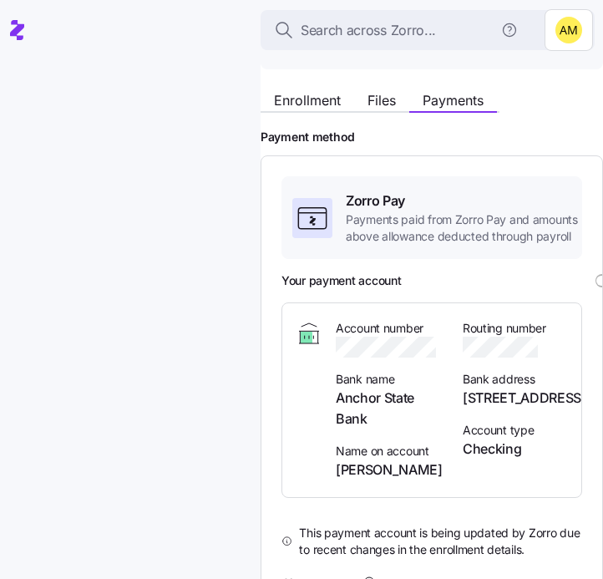
click at [598, 282] on span at bounding box center [602, 281] width 10 height 10
click at [596, 274] on input "Show account details" at bounding box center [596, 274] width 0 height 0
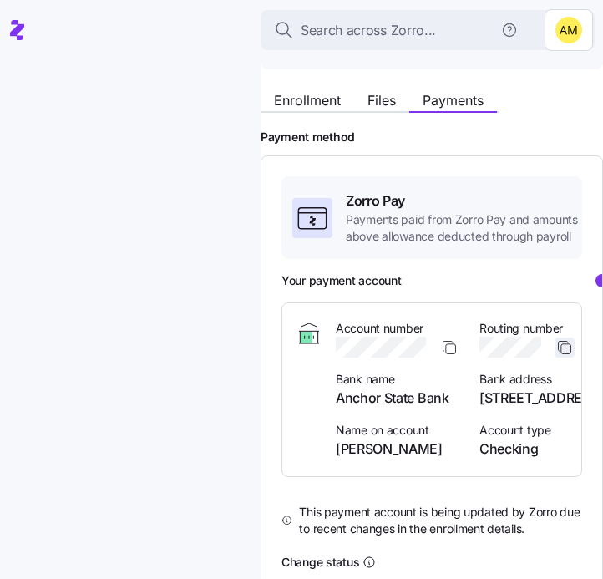
click at [559, 348] on icon "button" at bounding box center [564, 347] width 17 height 17
click at [447, 348] on icon "button" at bounding box center [449, 347] width 17 height 17
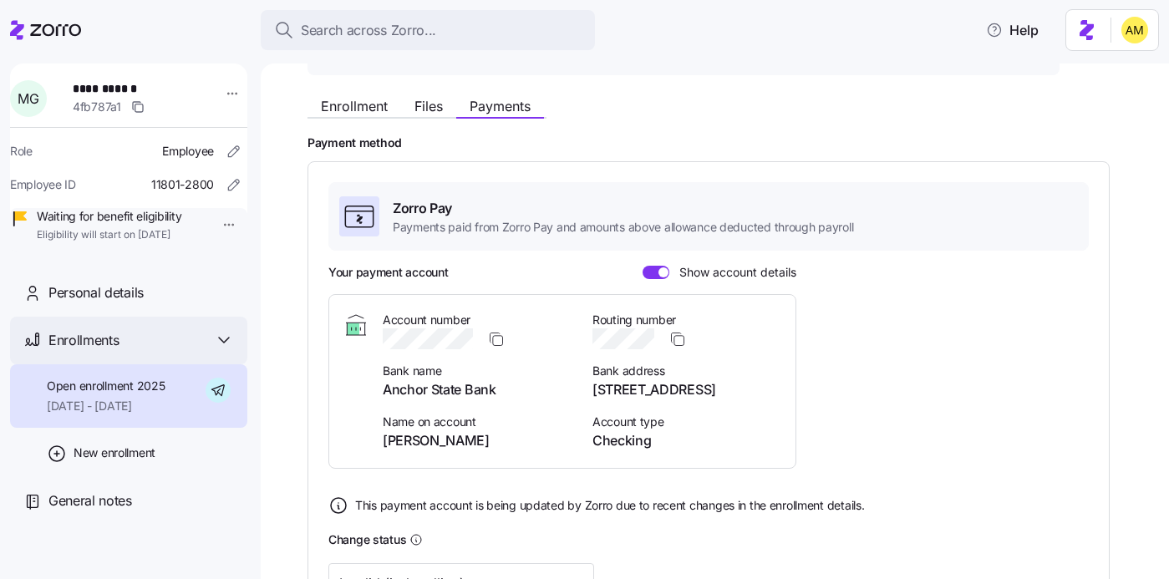
click at [179, 351] on div "Enrollments" at bounding box center [140, 340] width 185 height 21
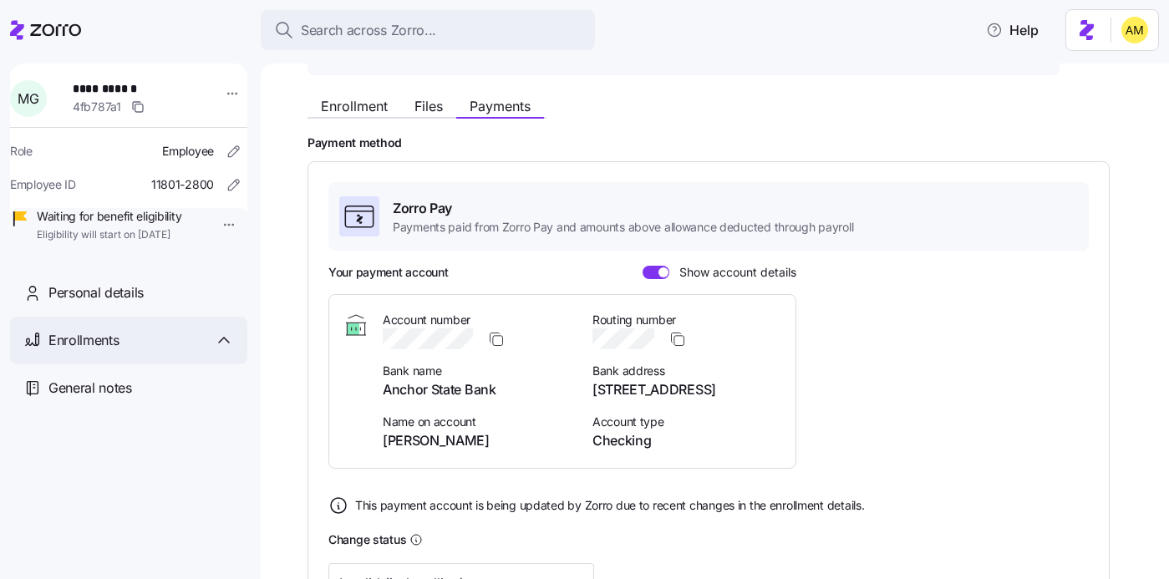
click at [176, 351] on div "Enrollments" at bounding box center [140, 340] width 185 height 21
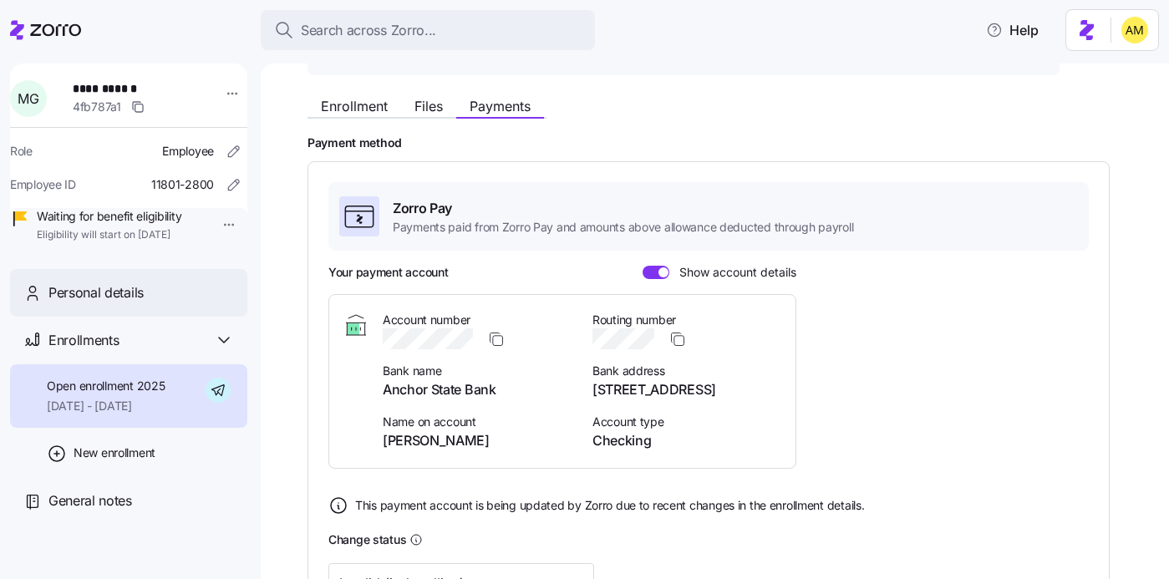
click at [166, 303] on div "Personal details" at bounding box center [140, 292] width 185 height 21
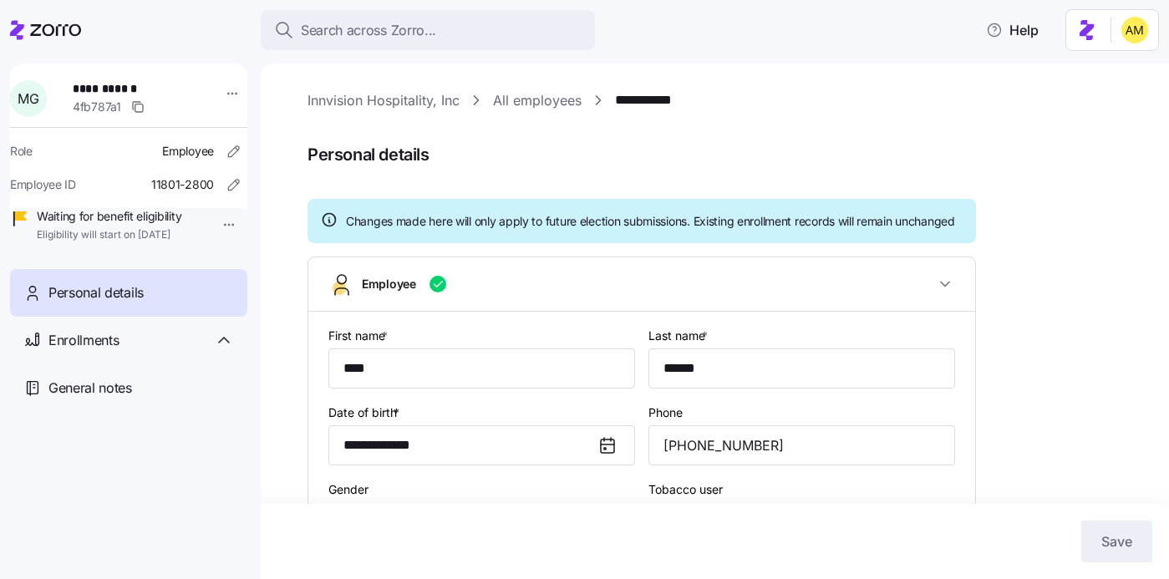
type input "TN"
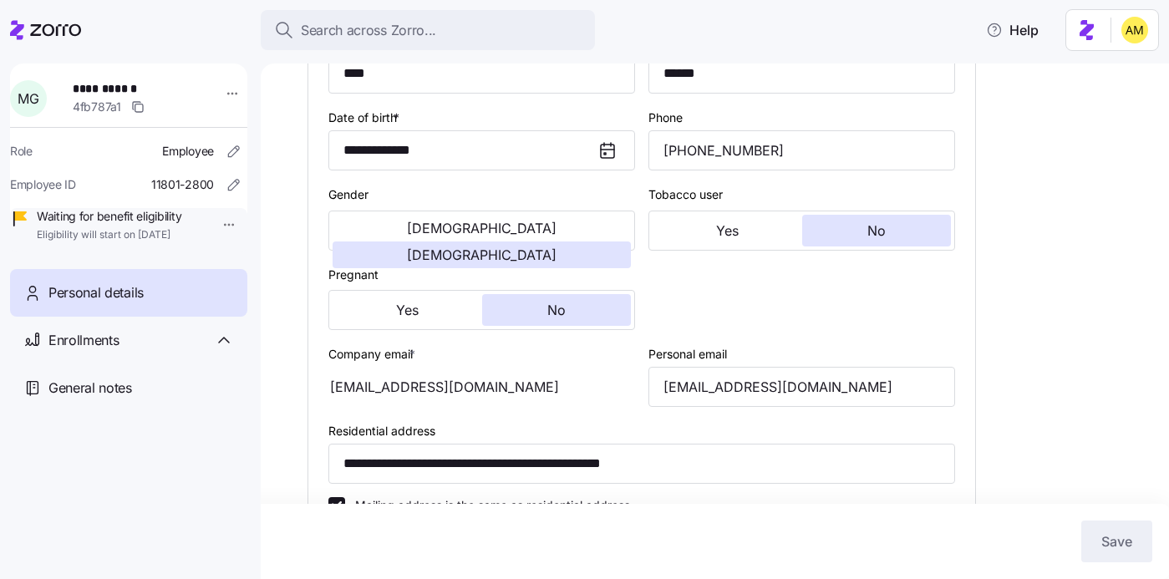
scroll to position [297, 0]
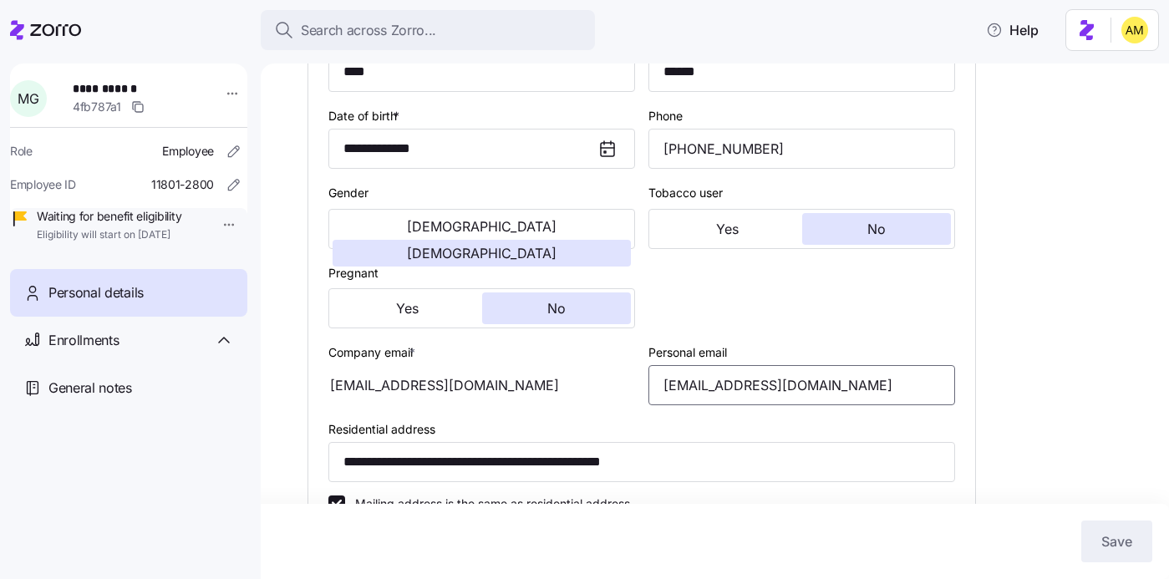
drag, startPoint x: 887, startPoint y: 407, endPoint x: 616, endPoint y: 395, distance: 271.8
click at [616, 395] on div "**********" at bounding box center [642, 450] width 640 height 856
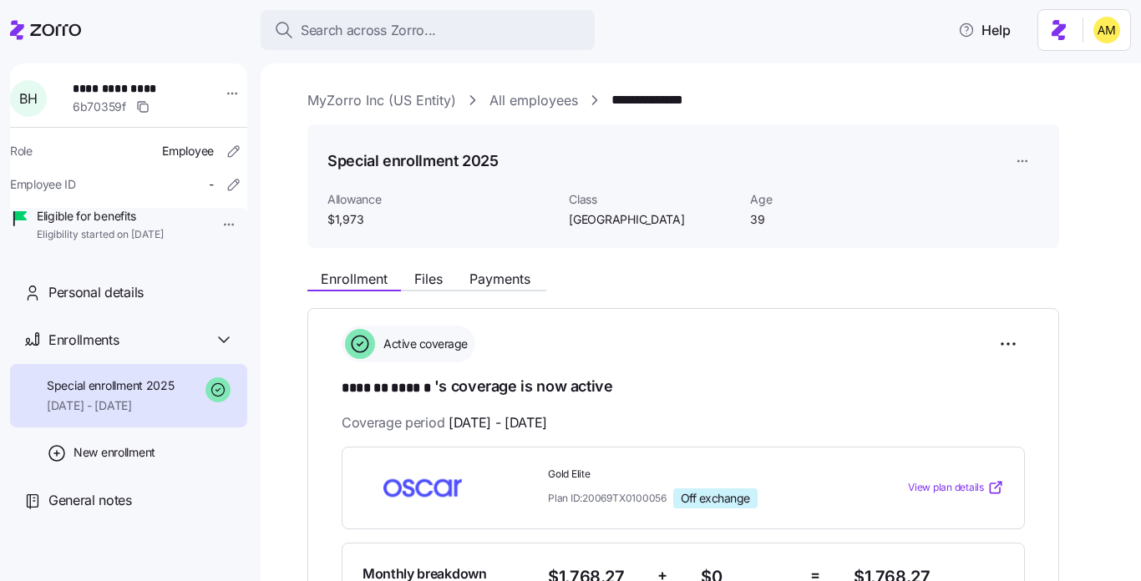
scroll to position [161, 0]
